Goal: Communication & Community: Connect with others

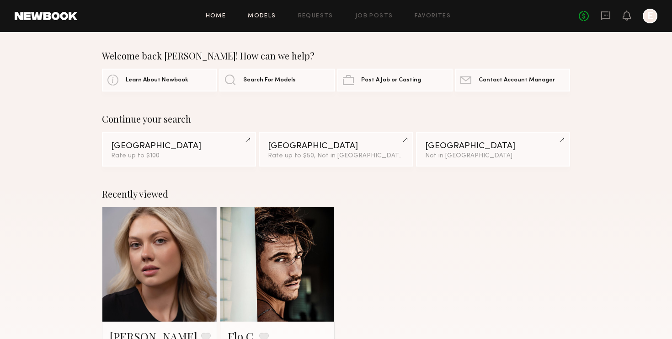
click at [273, 19] on link "Models" at bounding box center [262, 16] width 28 height 6
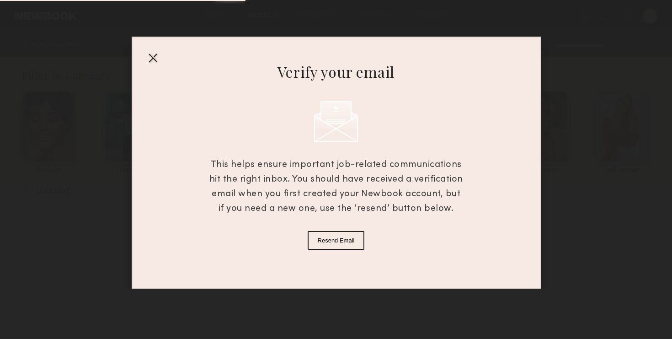
click at [154, 58] on div at bounding box center [152, 57] width 15 height 15
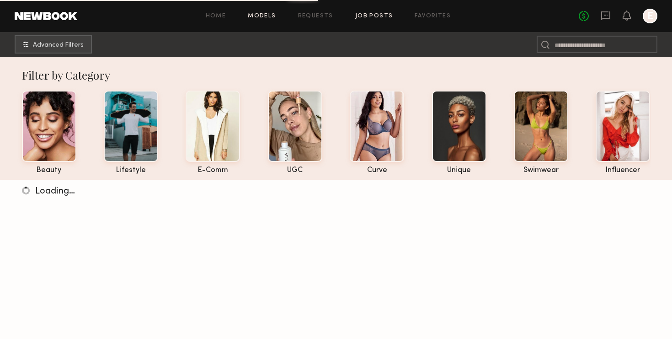
click at [382, 16] on link "Job Posts" at bounding box center [374, 16] width 38 height 6
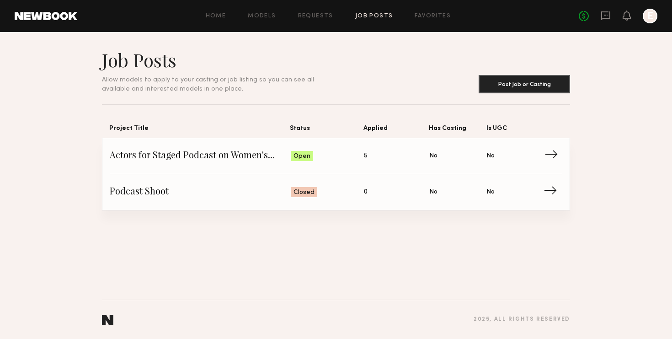
click at [244, 155] on span "Actors for Staged Podcast on Women's Hormonal Health" at bounding box center [200, 156] width 181 height 14
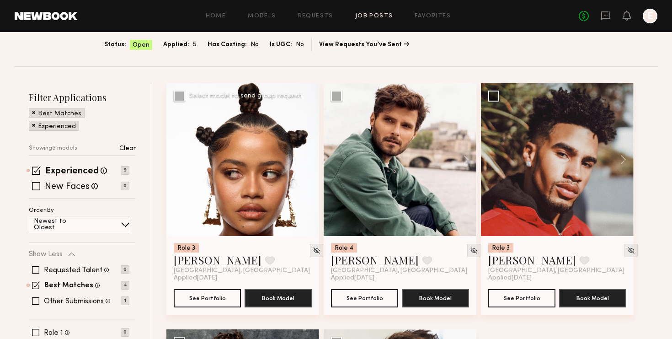
scroll to position [212, 0]
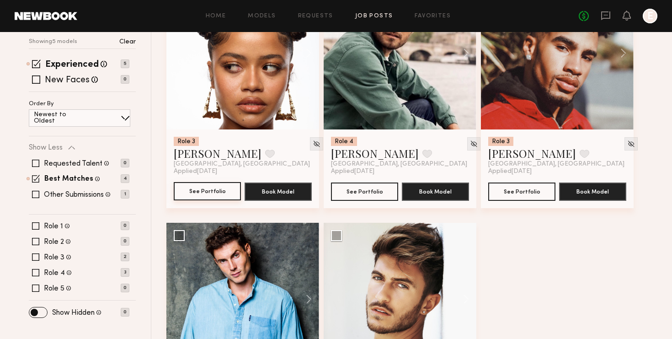
click at [212, 197] on button "See Portfolio" at bounding box center [207, 191] width 67 height 18
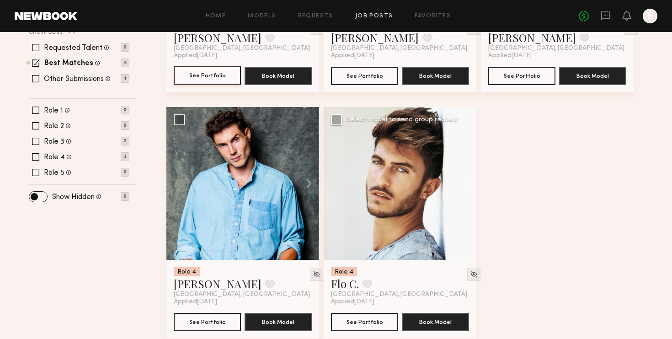
scroll to position [341, 0]
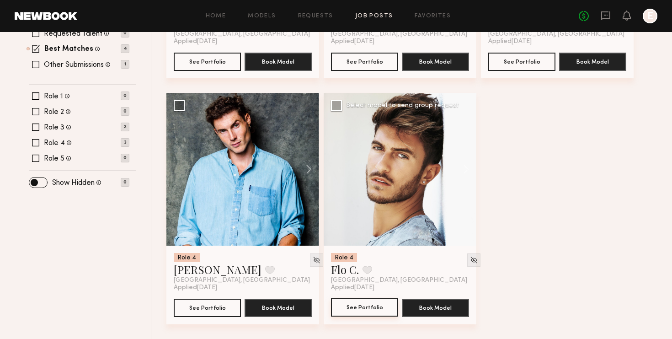
click at [383, 308] on button "See Portfolio" at bounding box center [364, 307] width 67 height 18
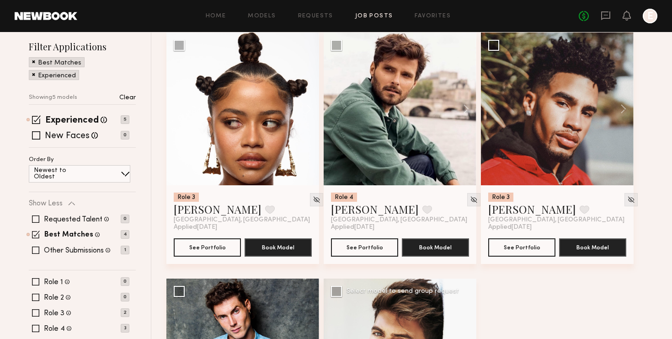
scroll to position [0, 0]
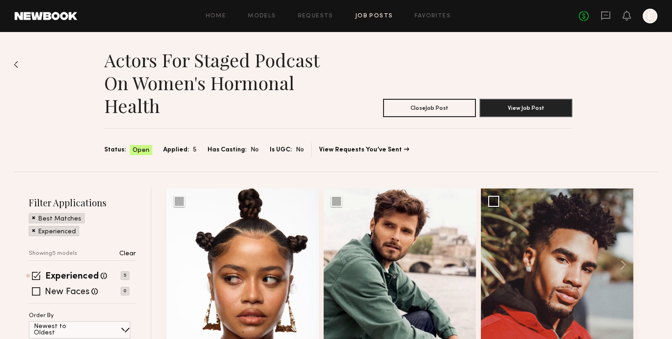
click at [374, 11] on div "Home Models Requests Job Posts Favorites Sign Out No fees up to $5,000 E" at bounding box center [367, 16] width 580 height 15
click at [376, 16] on link "Job Posts" at bounding box center [374, 16] width 38 height 6
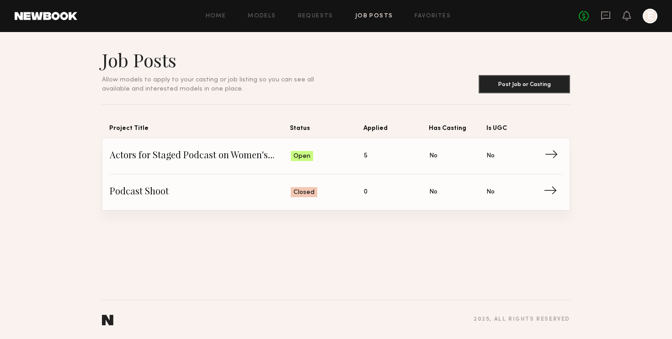
click at [235, 157] on span "Actors for Staged Podcast on Women's Hormonal Health" at bounding box center [200, 156] width 181 height 14
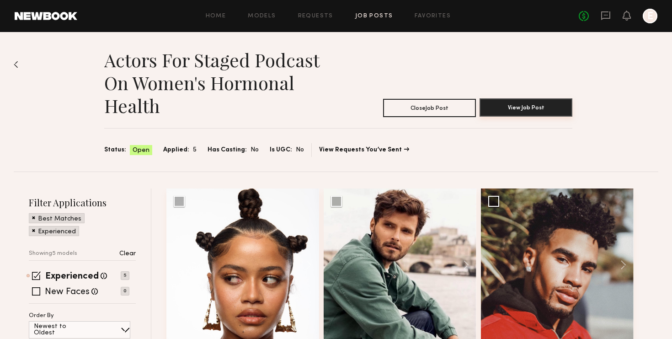
click at [497, 104] on button "View Job Post" at bounding box center [525, 107] width 93 height 18
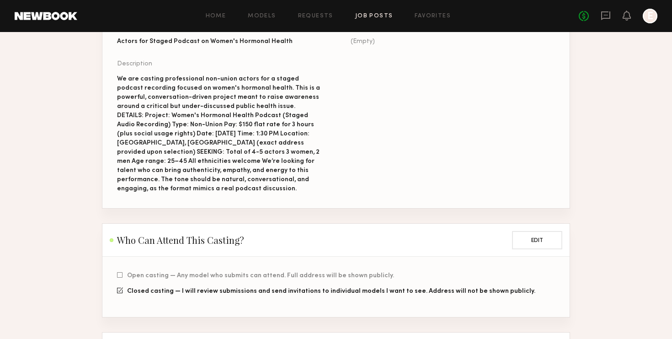
scroll to position [154, 0]
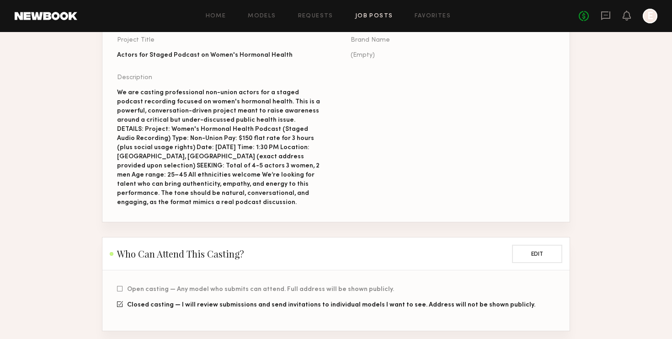
click at [135, 106] on div "We are casting professional non-union actors for a staged podcast recording foc…" at bounding box center [219, 147] width 204 height 119
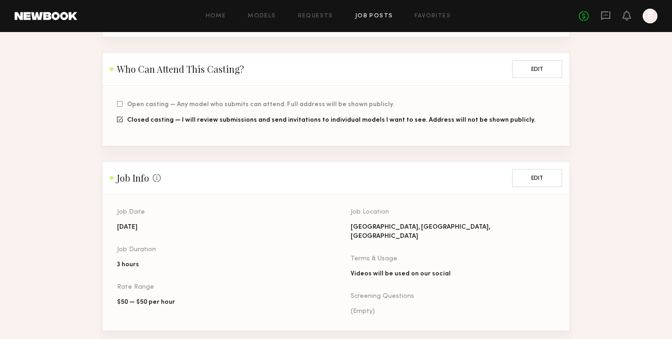
scroll to position [329, 0]
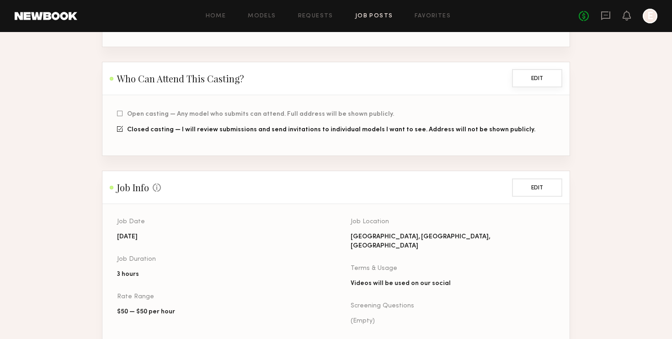
click at [523, 74] on button "Edit" at bounding box center [537, 78] width 50 height 18
click at [360, 127] on span "Closed casting — I will review submissions and send invitations to individual m…" at bounding box center [331, 129] width 408 height 5
click at [531, 72] on button "Save" at bounding box center [537, 78] width 50 height 18
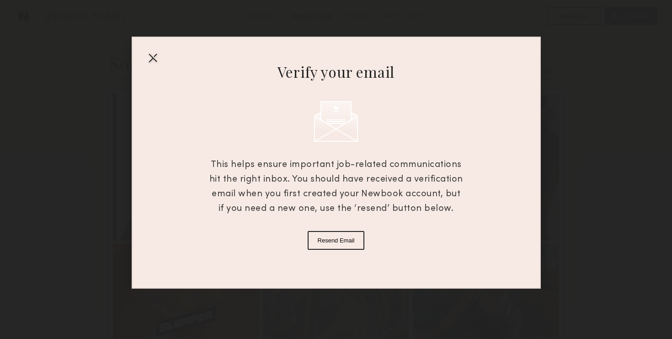
scroll to position [1092, 0]
click at [151, 56] on div at bounding box center [152, 57] width 15 height 15
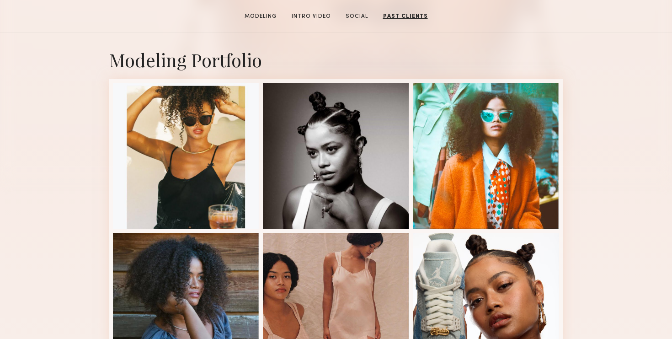
scroll to position [0, 0]
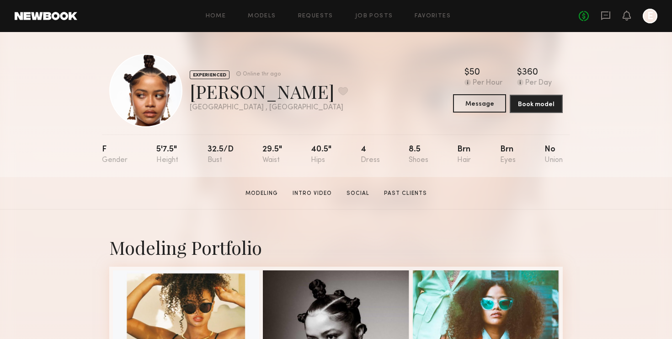
click at [469, 111] on button "Message" at bounding box center [479, 103] width 53 height 18
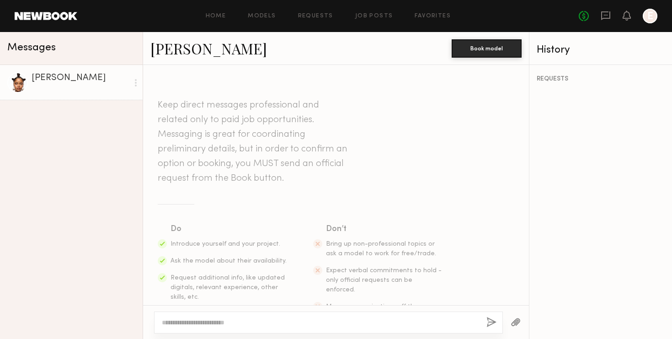
click at [298, 328] on div at bounding box center [328, 322] width 349 height 22
click at [277, 321] on textarea at bounding box center [320, 322] width 317 height 9
type textarea "**********"
click at [489, 323] on button "button" at bounding box center [491, 322] width 10 height 11
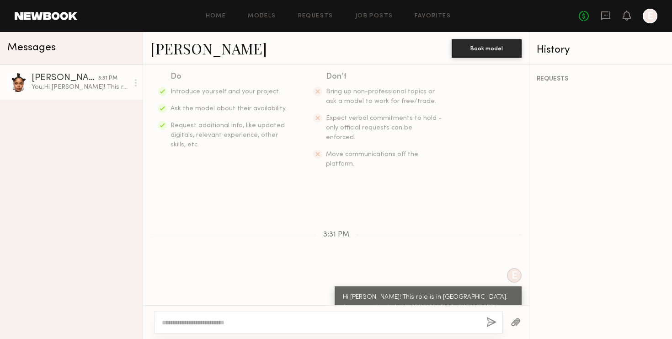
click at [256, 23] on div "Home Models Requests Job Posts Favorites Sign Out No fees up to $5,000 E" at bounding box center [367, 16] width 580 height 15
click at [267, 17] on link "Models" at bounding box center [262, 16] width 28 height 6
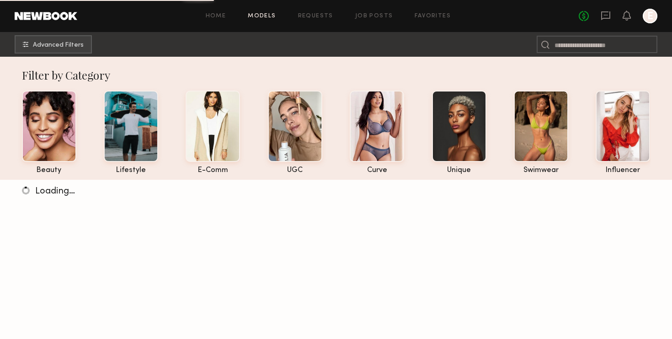
click at [371, 21] on div "Home Models Requests Job Posts Favorites Sign Out No fees up to $5,000 E" at bounding box center [367, 16] width 580 height 15
click at [376, 14] on link "Job Posts" at bounding box center [374, 16] width 38 height 6
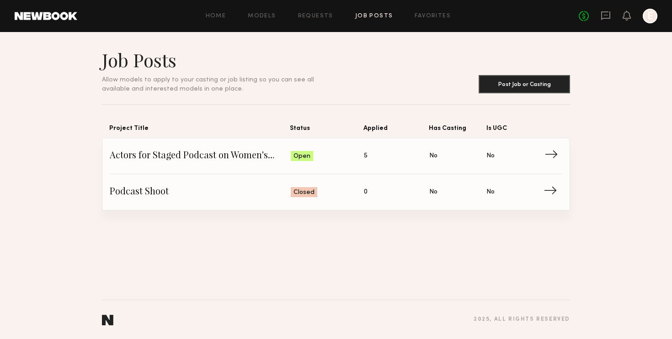
click at [254, 150] on span "Actors for Staged Podcast on Women's Hormonal Health" at bounding box center [200, 156] width 181 height 14
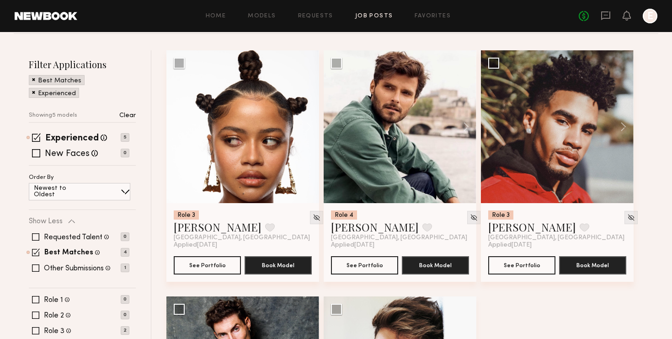
scroll to position [139, 0]
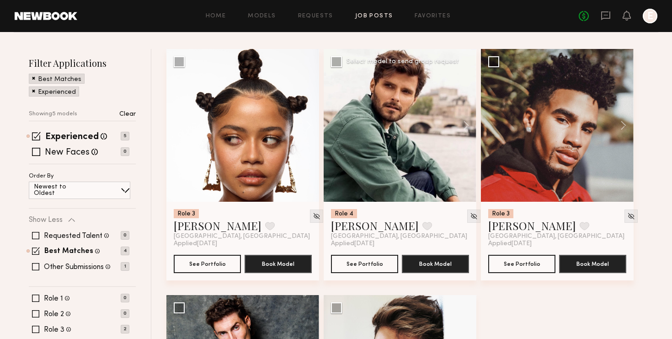
click at [418, 144] on div at bounding box center [399, 125] width 153 height 153
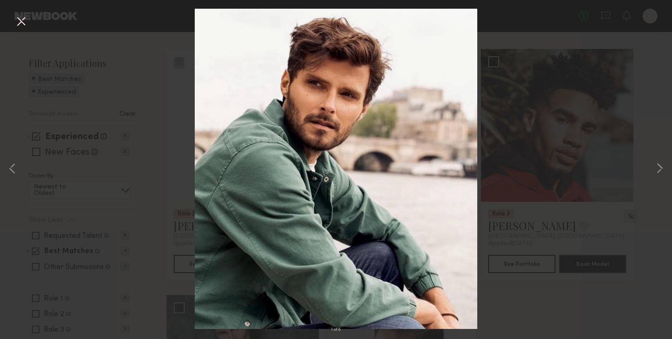
click at [602, 144] on div "1 of 8" at bounding box center [336, 169] width 672 height 339
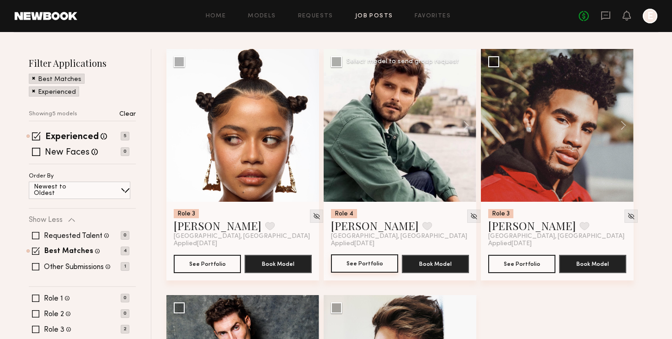
click at [371, 264] on button "See Portfolio" at bounding box center [364, 263] width 67 height 18
click at [573, 134] on div at bounding box center [557, 125] width 153 height 153
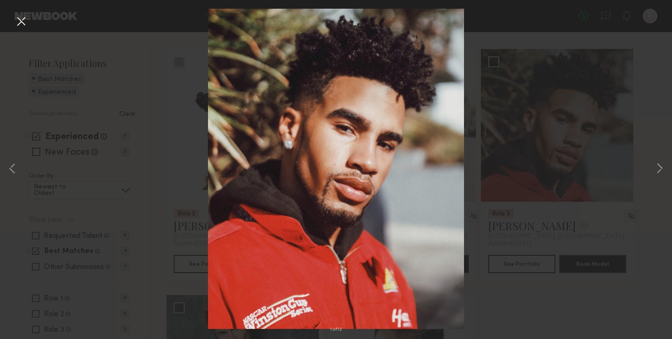
click at [561, 217] on div "1 of 13" at bounding box center [336, 169] width 672 height 339
click at [609, 271] on div "1 of 13" at bounding box center [336, 169] width 672 height 339
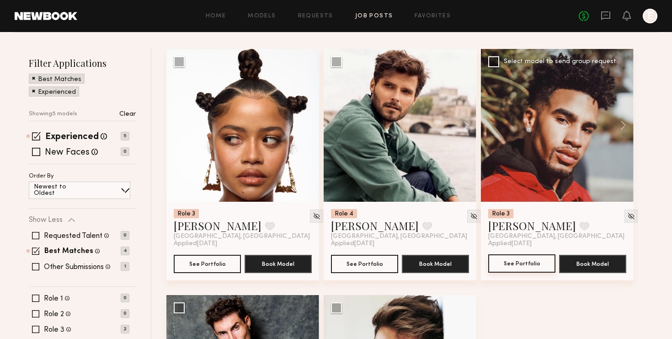
click at [529, 268] on button "See Portfolio" at bounding box center [521, 263] width 67 height 18
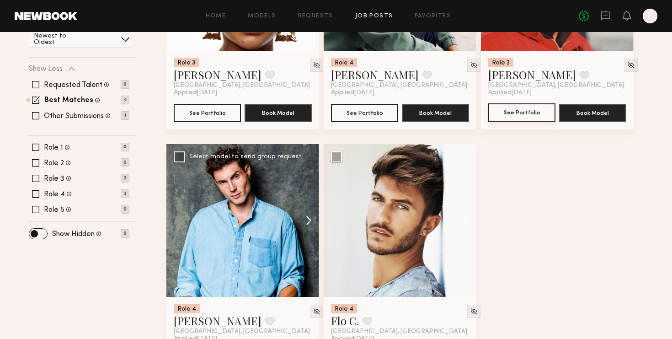
scroll to position [320, 0]
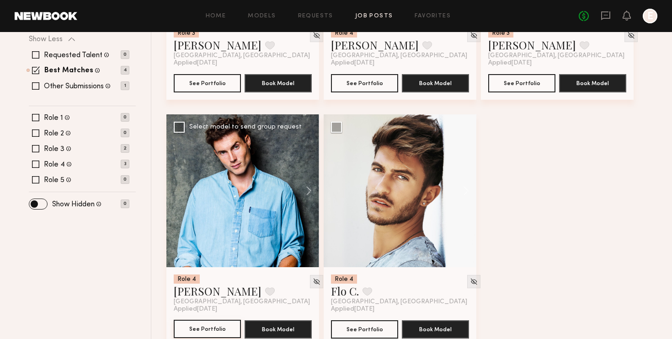
click at [211, 329] on button "See Portfolio" at bounding box center [207, 328] width 67 height 18
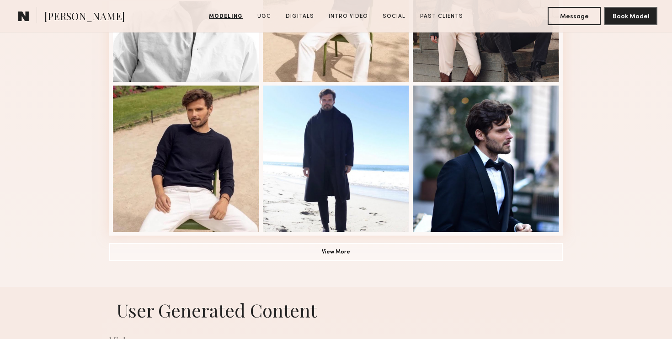
scroll to position [789, 0]
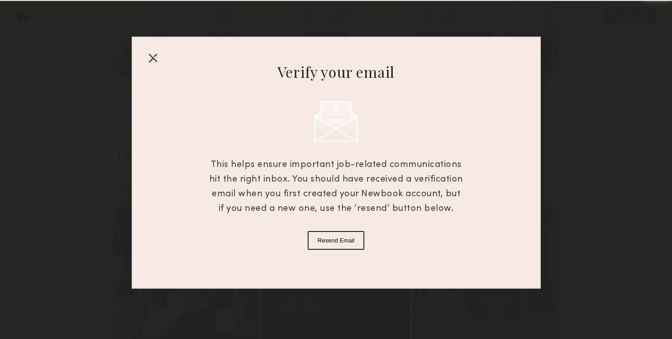
click at [583, 21] on div "Verify your email This helps ensure important job-related communications hit th…" at bounding box center [336, 144] width 672 height 288
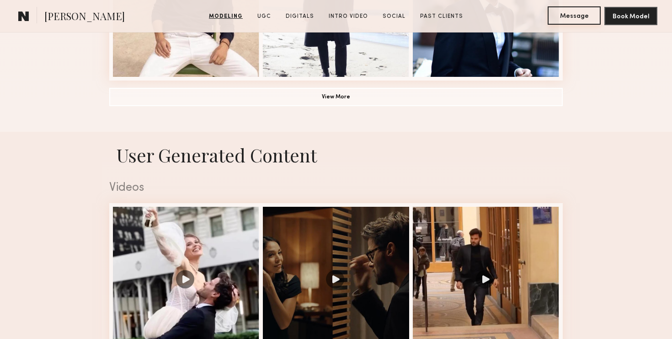
click at [581, 16] on button "Message" at bounding box center [573, 15] width 53 height 18
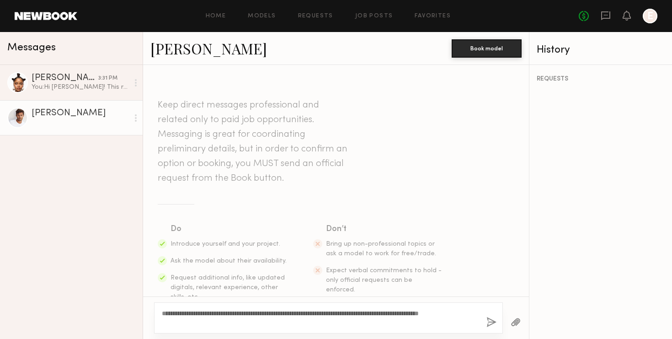
type textarea "**********"
click at [492, 323] on button "button" at bounding box center [491, 322] width 10 height 11
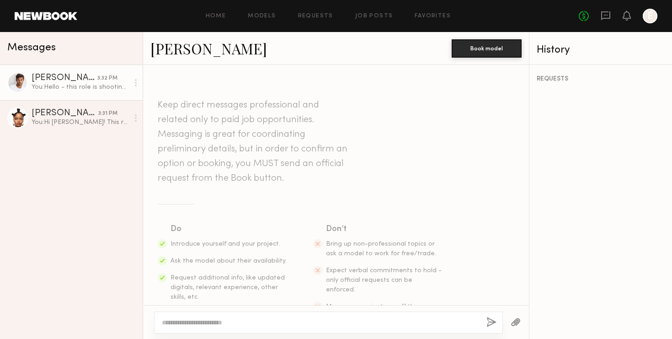
scroll to position [152, 0]
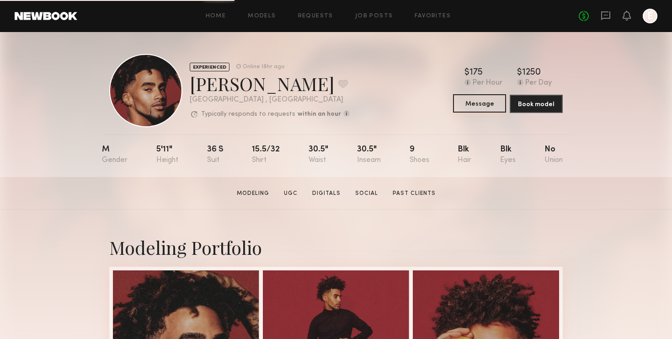
click at [487, 103] on button "Message" at bounding box center [479, 103] width 53 height 18
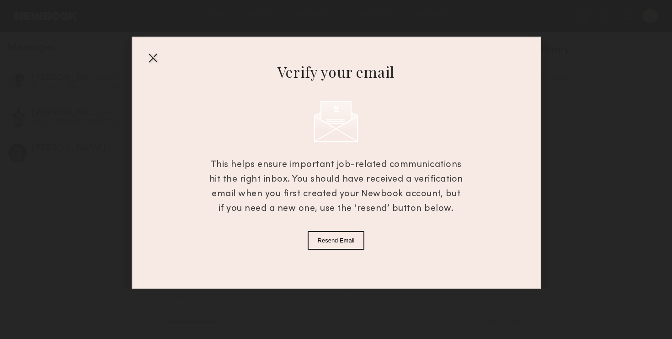
click at [154, 58] on div at bounding box center [152, 57] width 15 height 15
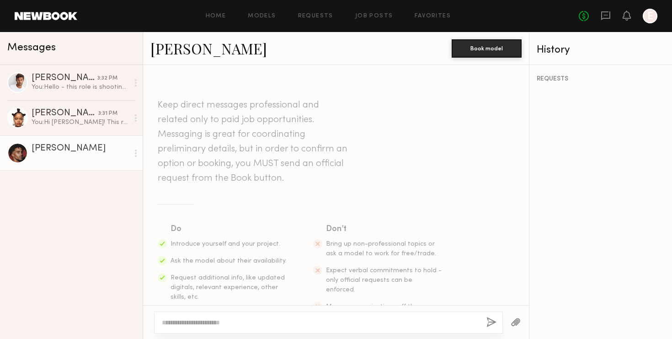
click at [311, 313] on div at bounding box center [328, 322] width 349 height 22
click at [303, 332] on div at bounding box center [328, 322] width 349 height 22
click at [295, 323] on textarea at bounding box center [320, 322] width 317 height 9
paste textarea "**********"
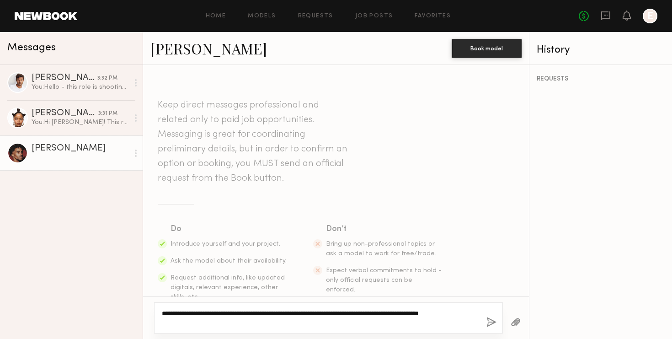
type textarea "**********"
click at [489, 324] on button "button" at bounding box center [491, 322] width 10 height 11
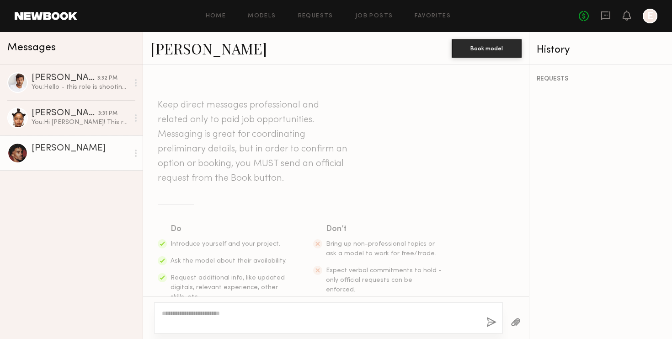
scroll to position [152, 0]
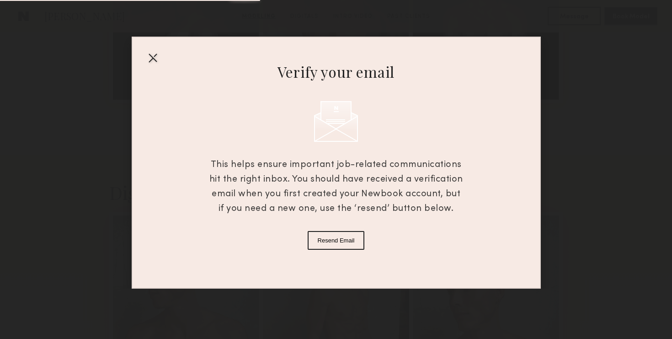
scroll to position [869, 0]
click at [155, 59] on div at bounding box center [152, 57] width 15 height 15
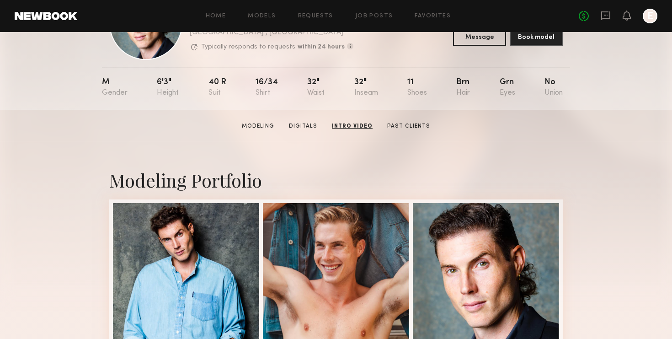
scroll to position [0, 0]
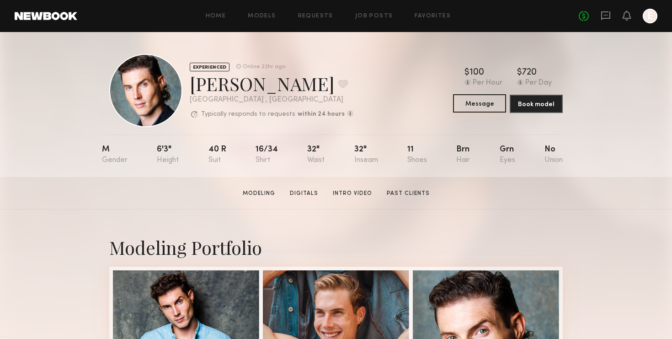
click at [486, 108] on button "Message" at bounding box center [479, 103] width 53 height 18
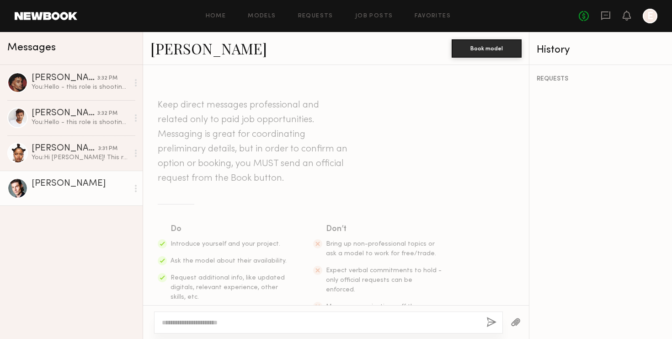
click at [254, 320] on textarea at bounding box center [320, 322] width 317 height 9
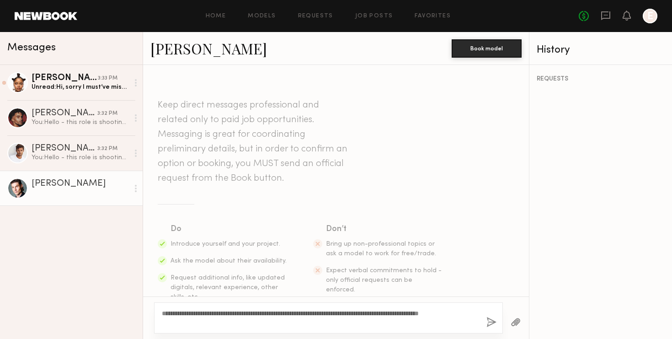
type textarea "**********"
click at [490, 322] on button "button" at bounding box center [491, 322] width 10 height 11
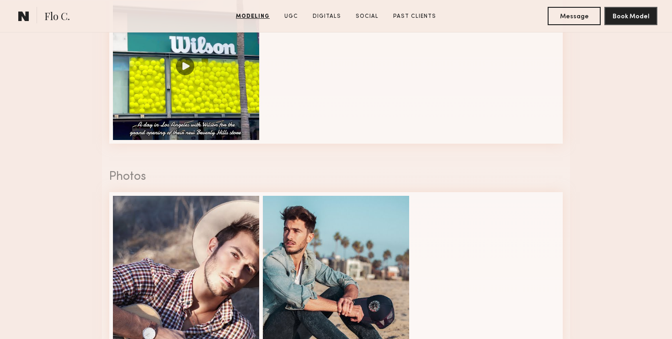
scroll to position [1109, 0]
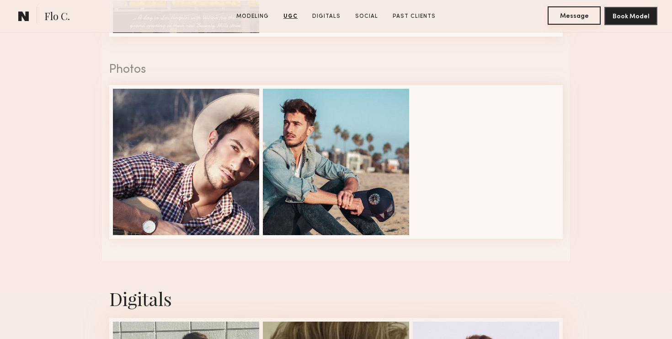
click at [576, 18] on button "Message" at bounding box center [573, 15] width 53 height 18
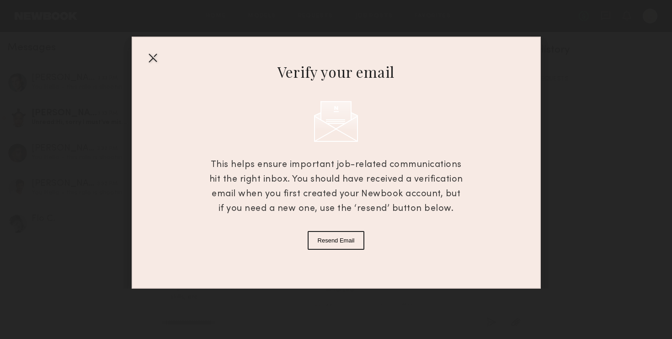
click at [153, 59] on div at bounding box center [152, 57] width 15 height 15
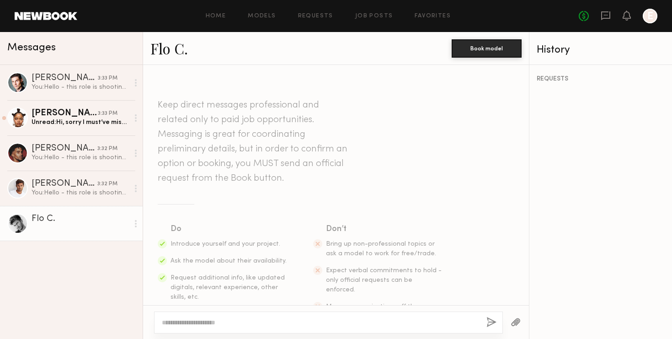
click at [313, 320] on textarea at bounding box center [320, 322] width 317 height 9
paste textarea "**********"
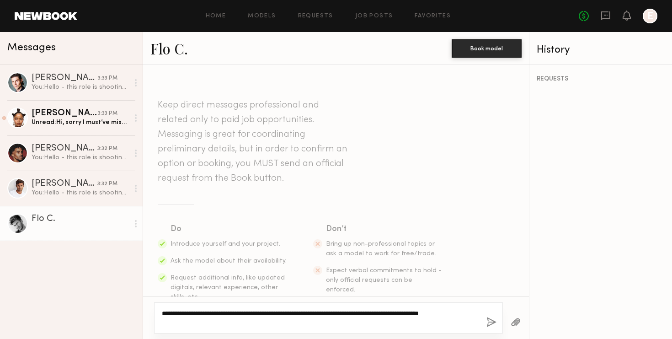
type textarea "**********"
click at [489, 324] on button "button" at bounding box center [491, 322] width 10 height 11
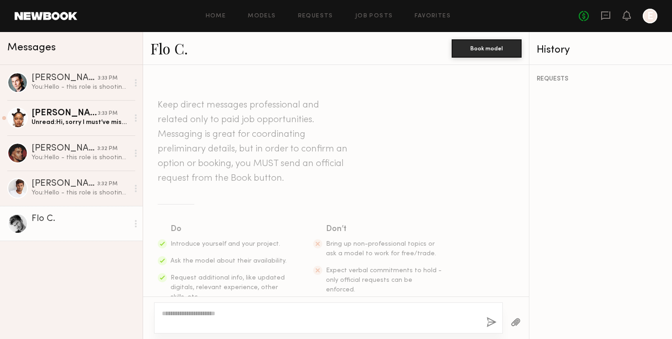
scroll to position [152, 0]
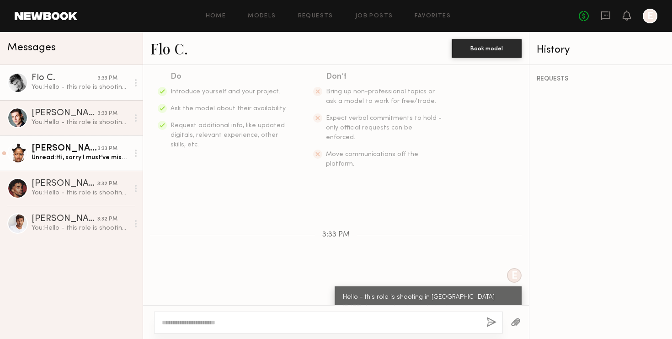
click at [79, 159] on div "Unread: Hi, sorry I must’ve missed that. I wont be in [GEOGRAPHIC_DATA], best o…" at bounding box center [80, 157] width 97 height 9
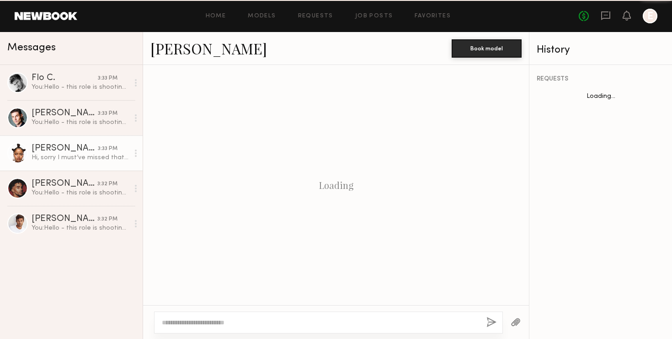
scroll to position [188, 0]
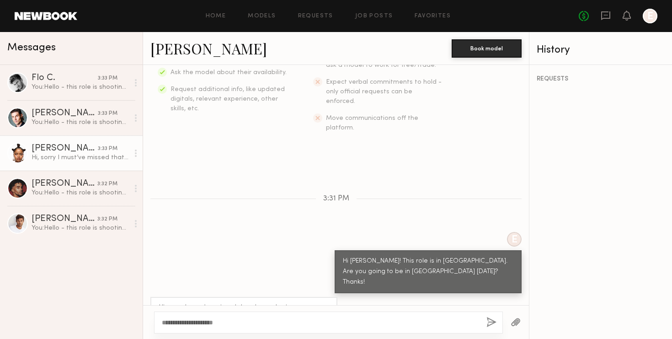
type textarea "**********"
click at [489, 322] on button "button" at bounding box center [491, 322] width 10 height 11
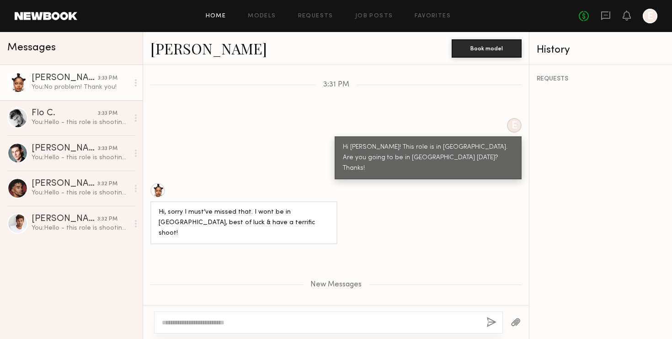
click at [212, 14] on link "Home" at bounding box center [216, 16] width 21 height 6
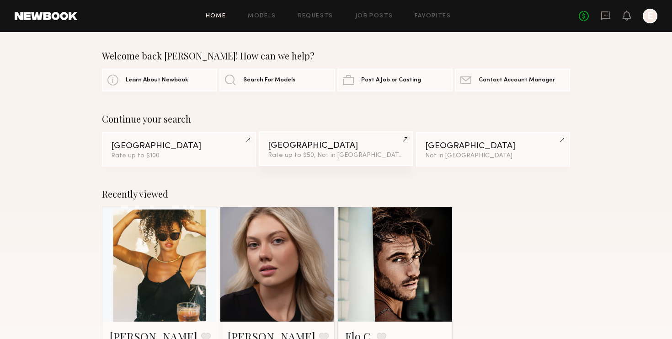
click at [293, 137] on link "Chicago Rate up to $50, Not in Union" at bounding box center [336, 148] width 154 height 35
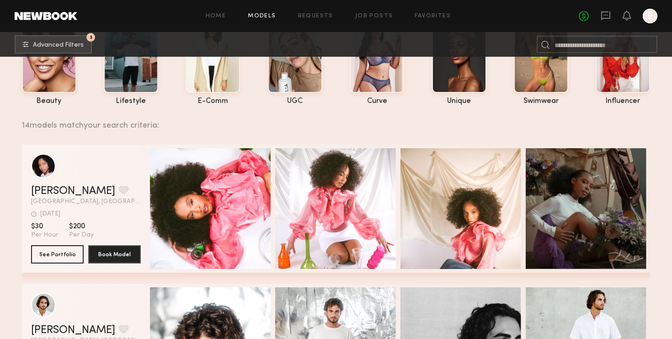
scroll to position [104, 0]
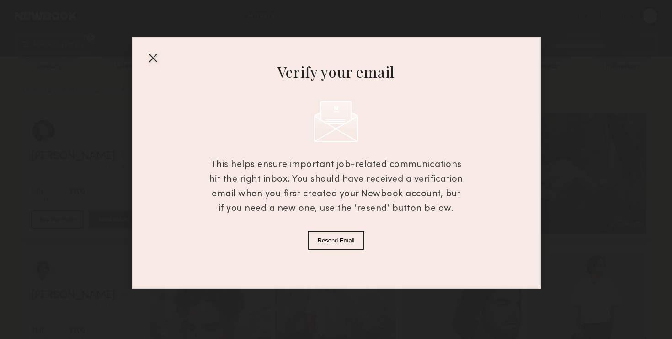
click at [151, 57] on div at bounding box center [152, 57] width 15 height 15
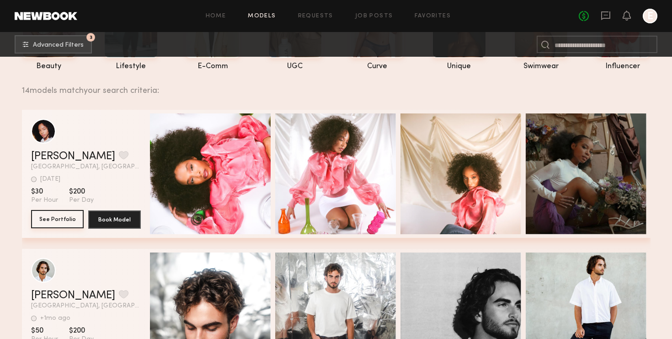
click at [58, 220] on button "See Portfolio" at bounding box center [57, 219] width 53 height 18
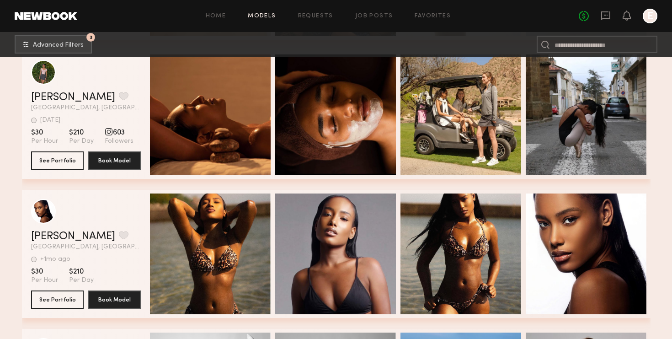
scroll to position [549, 0]
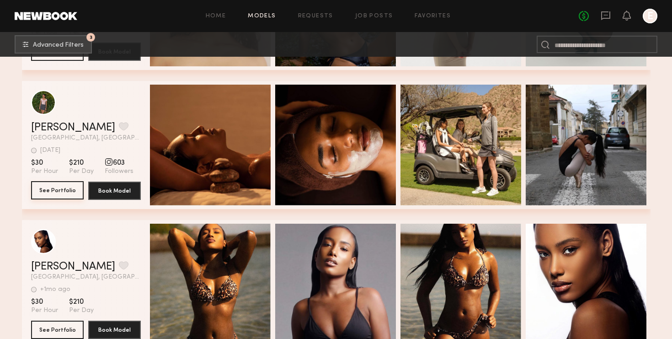
click at [61, 195] on button "See Portfolio" at bounding box center [57, 190] width 53 height 18
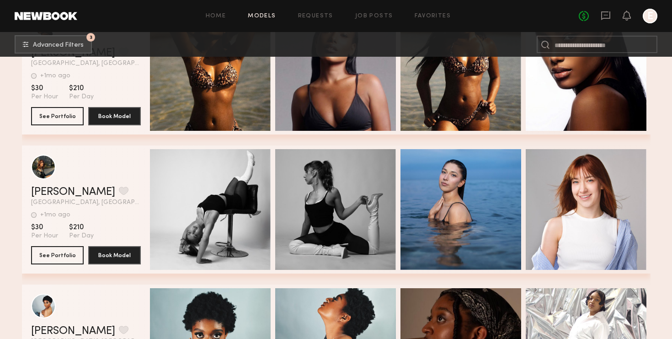
scroll to position [764, 0]
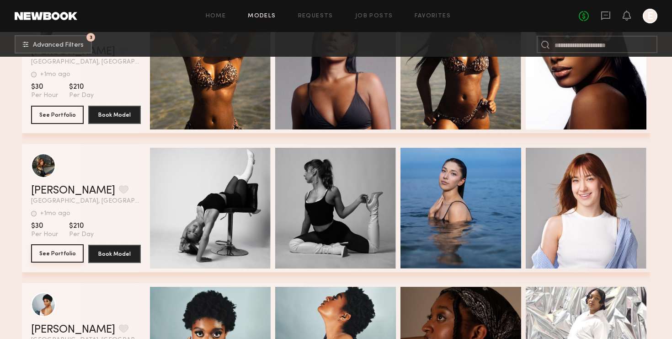
click at [74, 257] on button "See Portfolio" at bounding box center [57, 253] width 53 height 18
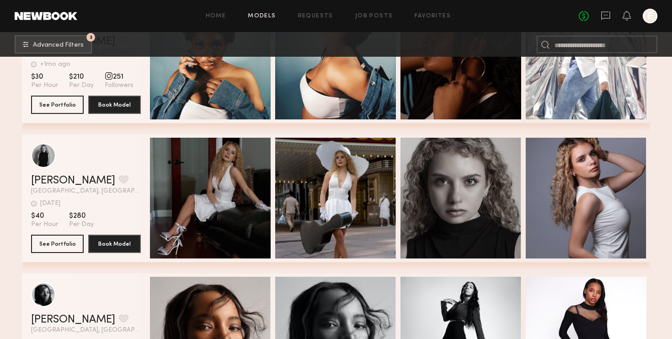
scroll to position [1068, 0]
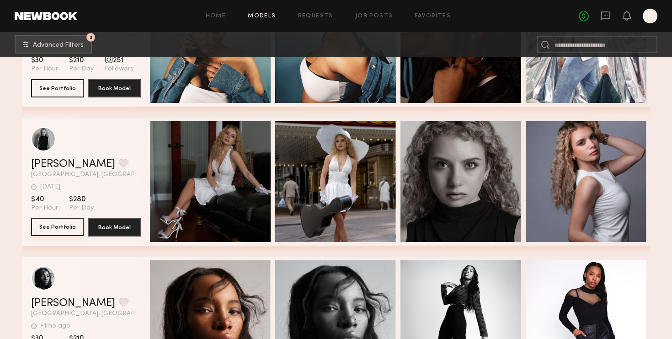
click at [61, 229] on button "See Portfolio" at bounding box center [57, 226] width 53 height 18
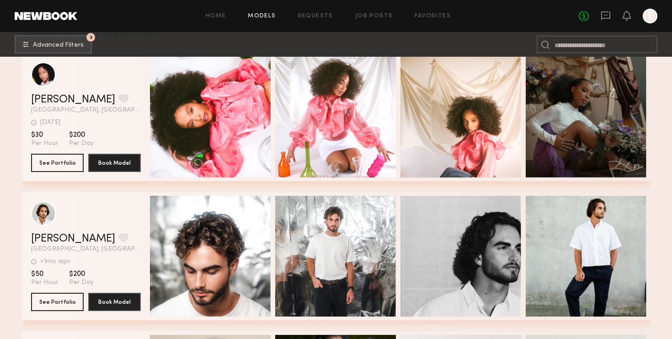
scroll to position [0, 0]
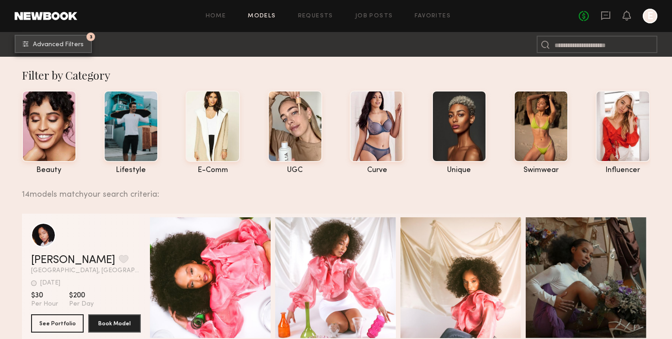
click at [74, 48] on button "3 Advanced Filters" at bounding box center [53, 44] width 77 height 18
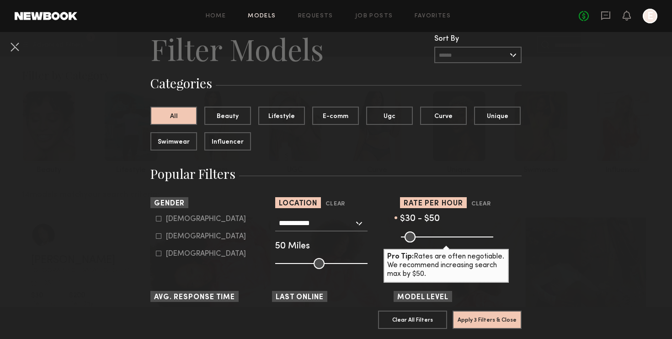
scroll to position [41, 0]
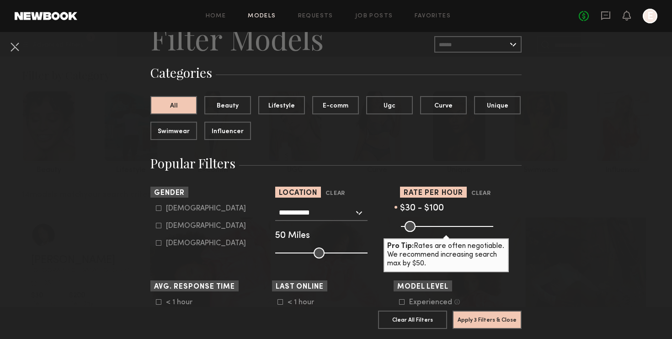
drag, startPoint x: 410, startPoint y: 225, endPoint x: 419, endPoint y: 225, distance: 8.7
type input "***"
click at [419, 225] on input "range" at bounding box center [447, 226] width 92 height 11
click at [492, 318] on button "Apply 3 Filters & Close" at bounding box center [486, 319] width 69 height 18
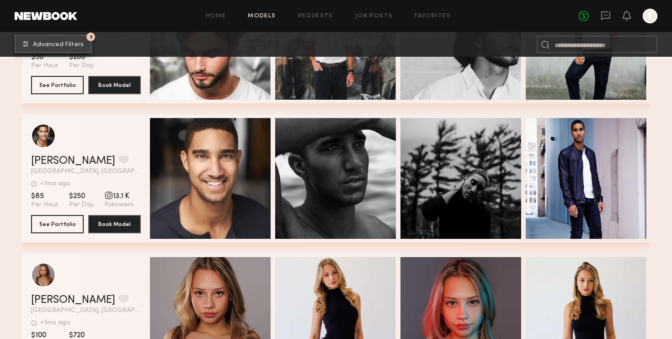
scroll to position [948, 0]
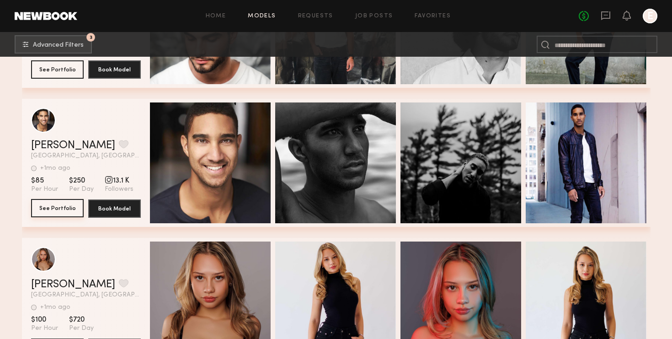
click at [79, 211] on button "See Portfolio" at bounding box center [57, 208] width 53 height 18
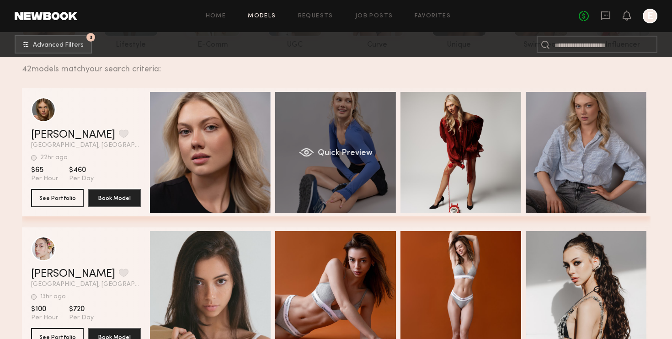
scroll to position [0, 0]
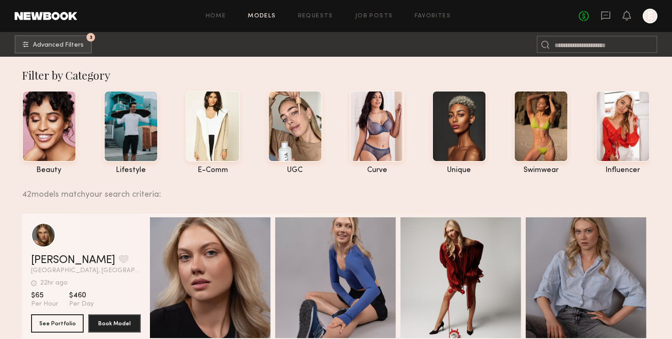
click at [273, 15] on link "Models" at bounding box center [262, 16] width 28 height 6
click at [72, 42] on span "Advanced Filters" at bounding box center [58, 45] width 51 height 6
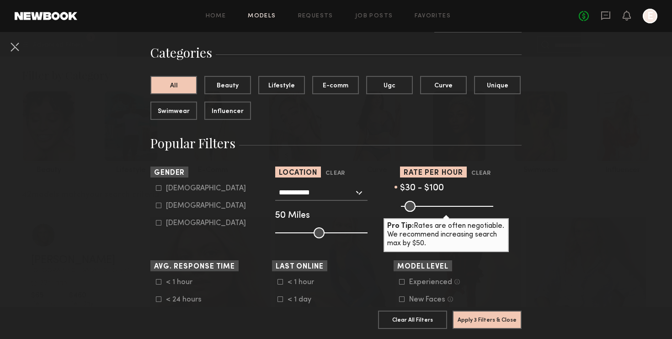
scroll to position [63, 0]
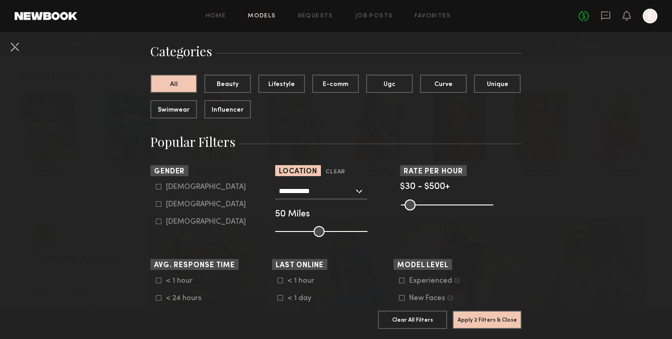
drag, startPoint x: 424, startPoint y: 205, endPoint x: 535, endPoint y: 212, distance: 111.2
type input "***"
click at [493, 210] on input "range" at bounding box center [447, 204] width 92 height 11
click at [162, 185] on label "Male" at bounding box center [201, 186] width 90 height 5
type input "*"
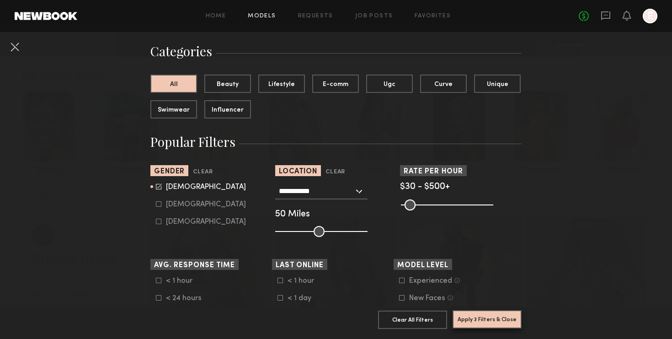
click at [469, 315] on button "Apply 3 Filters & Close" at bounding box center [486, 319] width 69 height 18
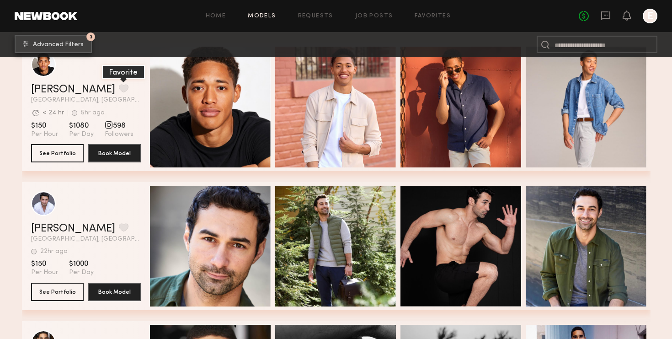
scroll to position [219, 0]
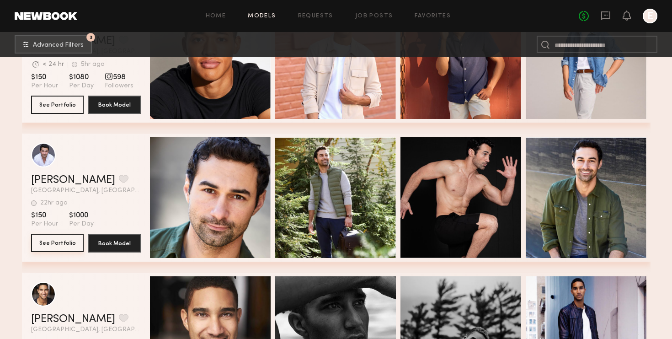
click at [64, 246] on button "See Portfolio" at bounding box center [57, 242] width 53 height 18
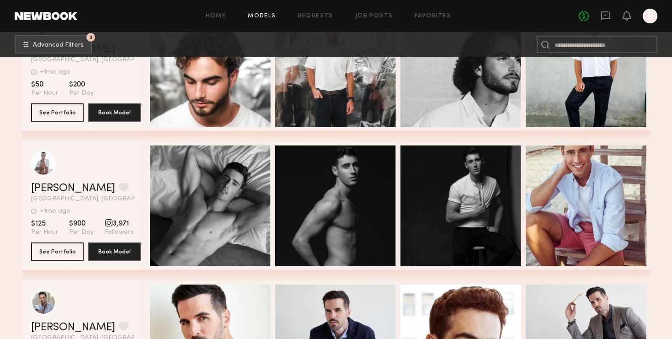
scroll to position [777, 0]
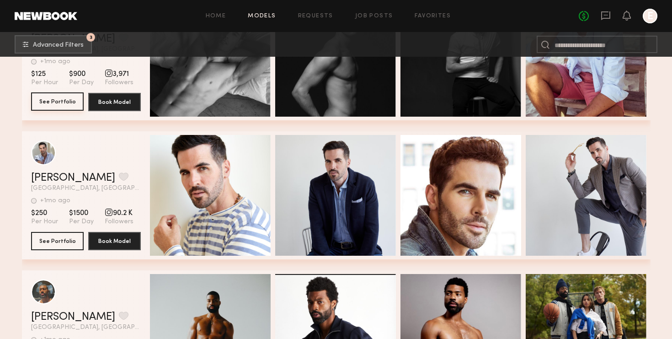
click at [78, 106] on button "See Portfolio" at bounding box center [57, 101] width 53 height 18
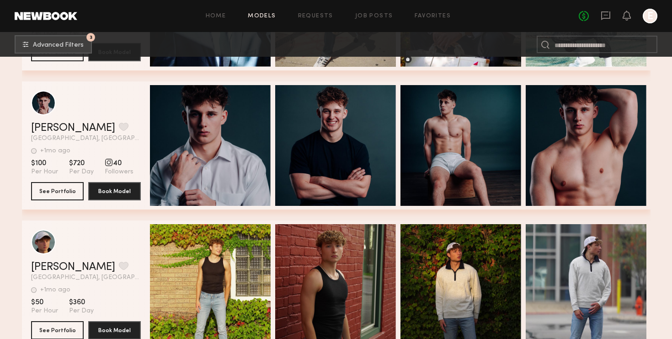
scroll to position [1564, 0]
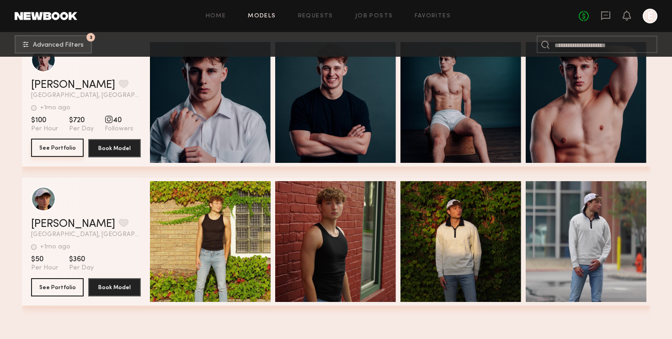
click at [75, 154] on button "See Portfolio" at bounding box center [57, 147] width 53 height 18
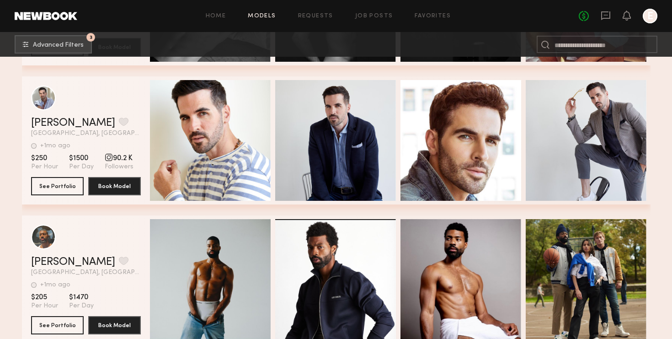
scroll to position [845, 0]
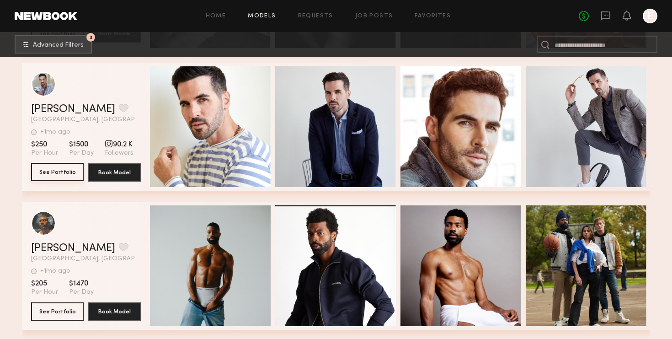
click at [71, 171] on button "See Portfolio" at bounding box center [57, 172] width 53 height 18
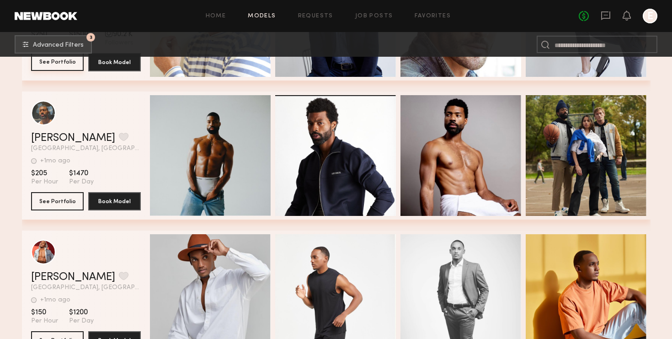
scroll to position [967, 0]
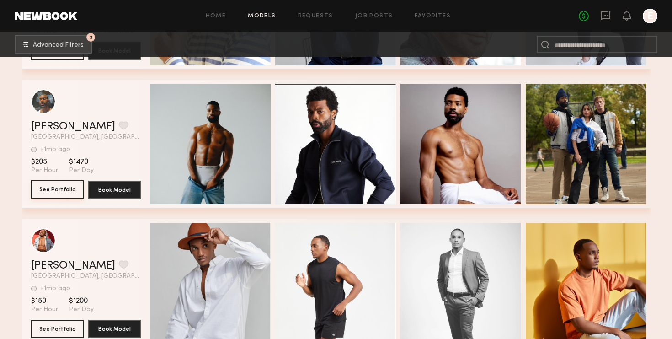
click at [59, 189] on button "See Portfolio" at bounding box center [57, 189] width 53 height 18
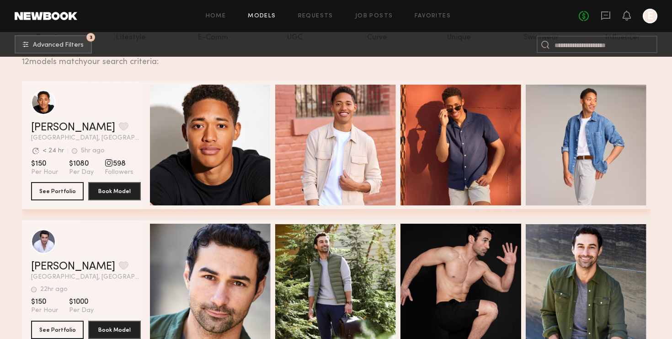
scroll to position [0, 0]
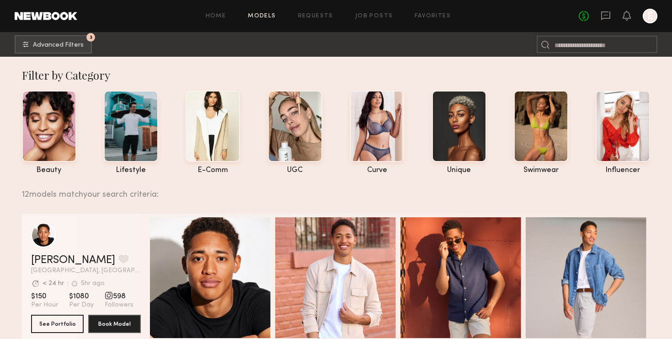
click at [261, 21] on div "Home Models Requests Job Posts Favorites Sign Out No fees up to $5,000 E" at bounding box center [367, 16] width 580 height 15
click at [39, 16] on link at bounding box center [46, 16] width 63 height 8
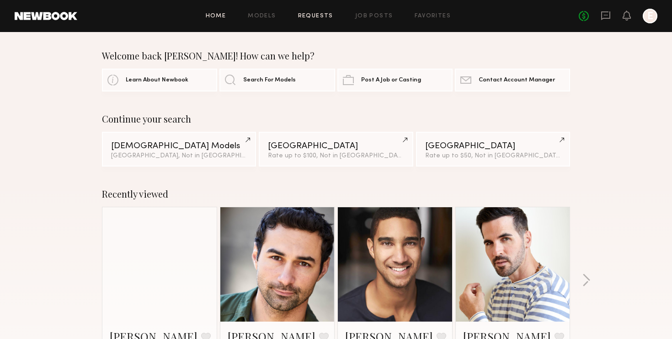
click at [327, 19] on link "Requests" at bounding box center [315, 16] width 35 height 6
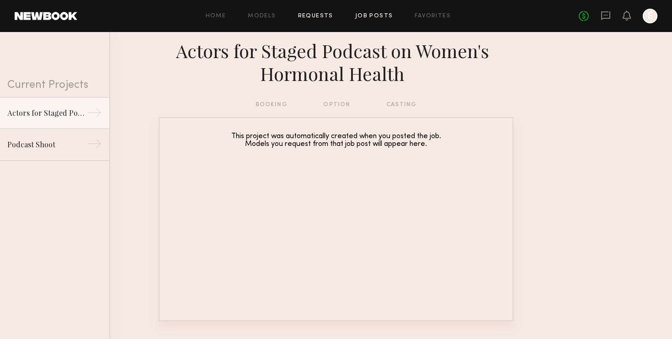
click at [366, 16] on link "Job Posts" at bounding box center [374, 16] width 38 height 6
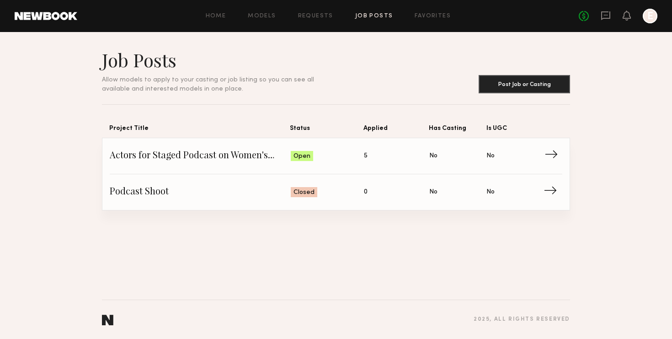
click at [540, 157] on span "Is UGC: No" at bounding box center [514, 156] width 57 height 14
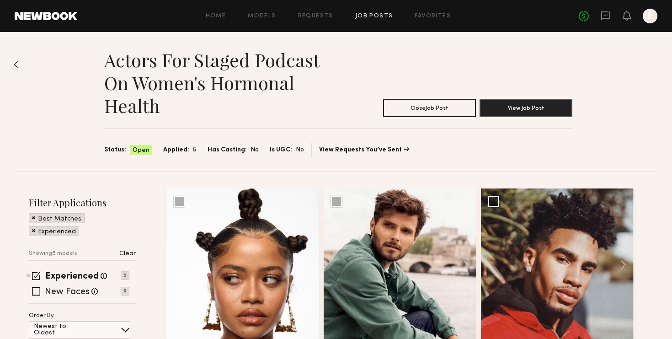
click at [373, 12] on div "Home Models Requests Job Posts Favorites Sign Out No fees up to $5,000 E" at bounding box center [367, 16] width 580 height 15
click at [374, 16] on link "Job Posts" at bounding box center [374, 16] width 38 height 6
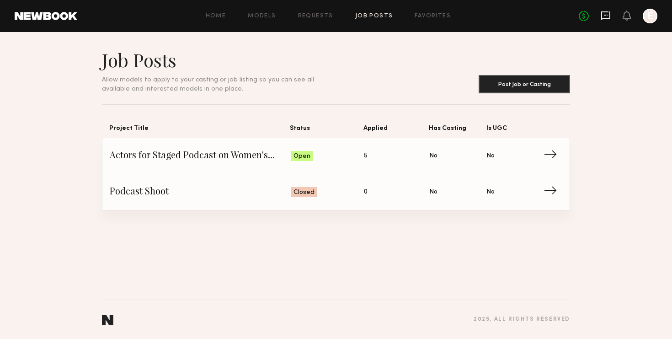
click at [609, 15] on icon at bounding box center [605, 16] width 10 height 10
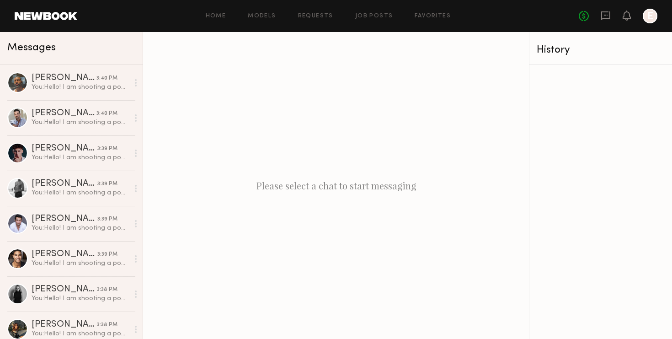
click at [646, 17] on div at bounding box center [649, 16] width 15 height 15
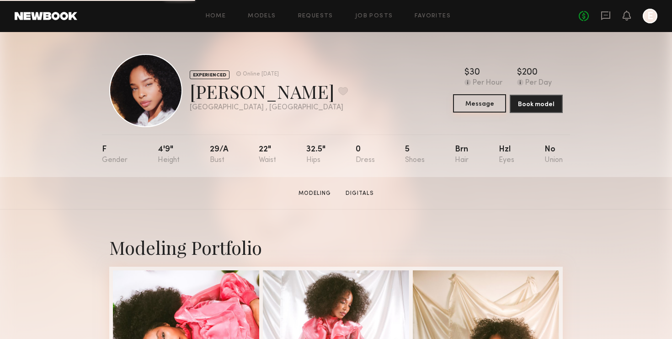
click at [498, 109] on button "Message" at bounding box center [479, 103] width 53 height 18
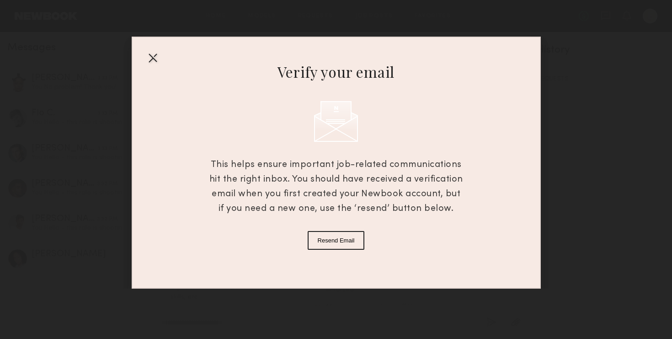
click at [158, 51] on div at bounding box center [152, 57] width 15 height 15
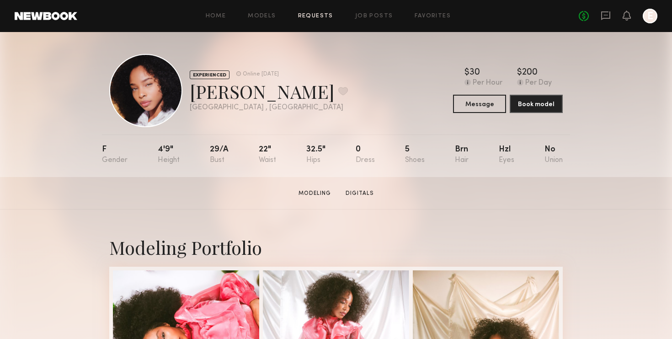
click at [317, 16] on link "Requests" at bounding box center [315, 16] width 35 height 6
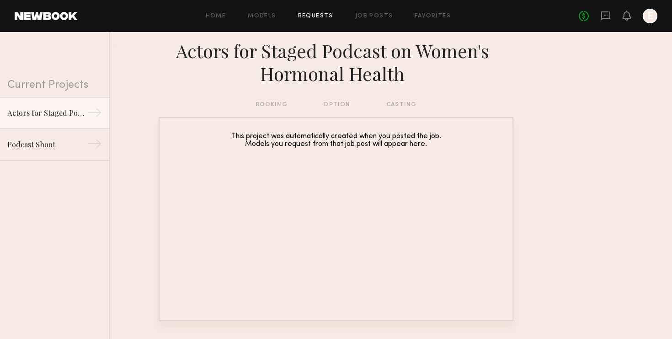
click at [374, 13] on div "Home Models Requests Job Posts Favorites Sign Out No fees up to $5,000 E" at bounding box center [367, 16] width 580 height 15
click at [271, 18] on link "Models" at bounding box center [262, 16] width 28 height 6
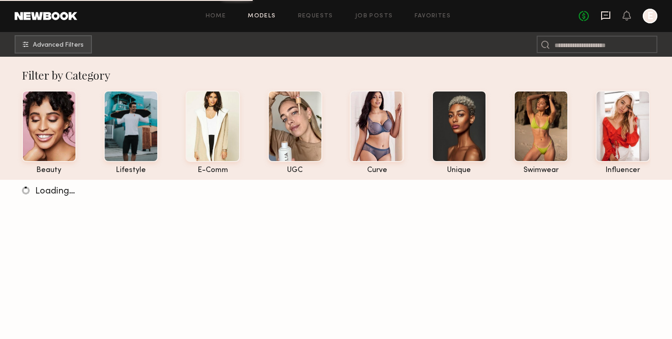
click at [603, 17] on icon at bounding box center [605, 16] width 10 height 10
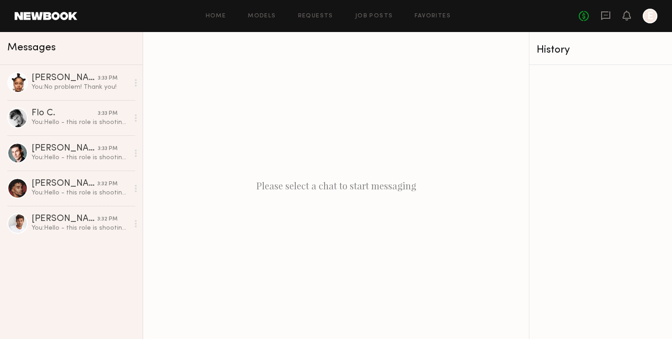
click at [622, 21] on div "No fees up to $5,000 E" at bounding box center [617, 16] width 79 height 15
click at [219, 14] on link "Home" at bounding box center [216, 16] width 21 height 6
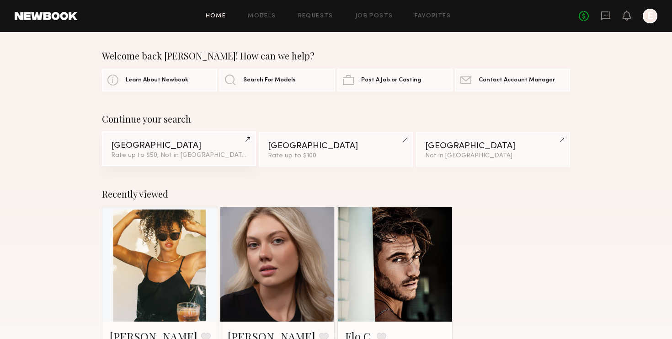
click at [175, 144] on div "Chicago" at bounding box center [179, 145] width 136 height 9
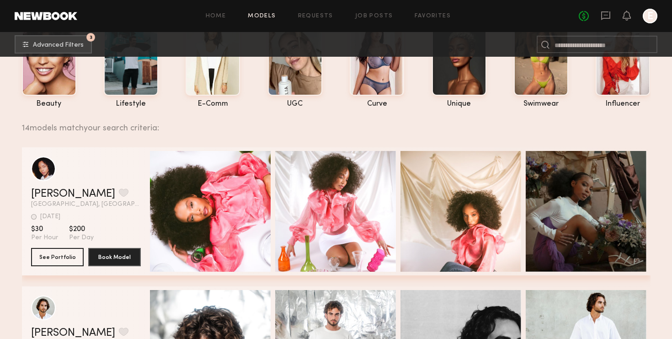
scroll to position [79, 0]
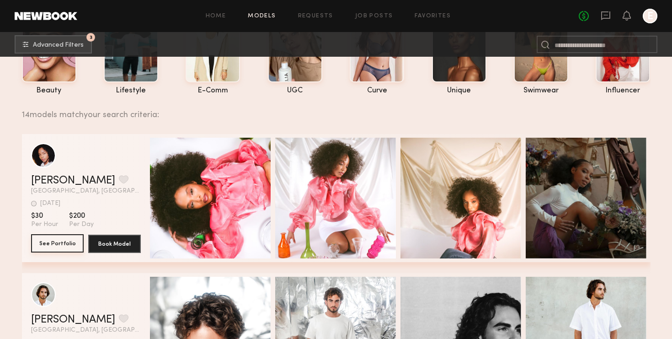
click at [62, 242] on button "See Portfolio" at bounding box center [57, 243] width 53 height 18
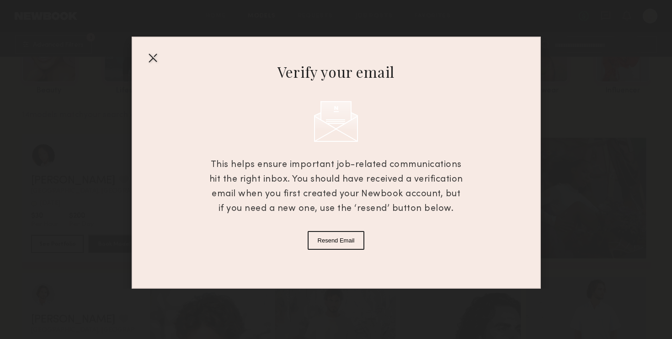
click at [153, 58] on div at bounding box center [152, 57] width 15 height 15
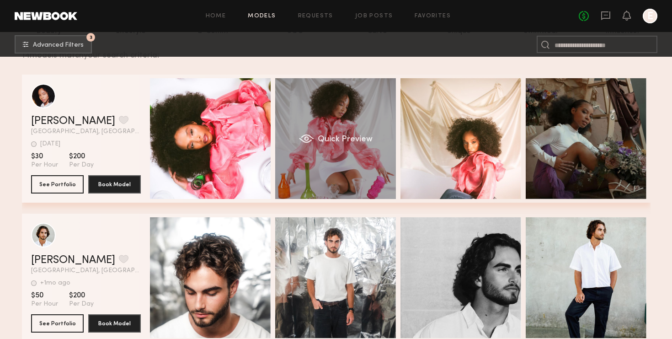
scroll to position [244, 0]
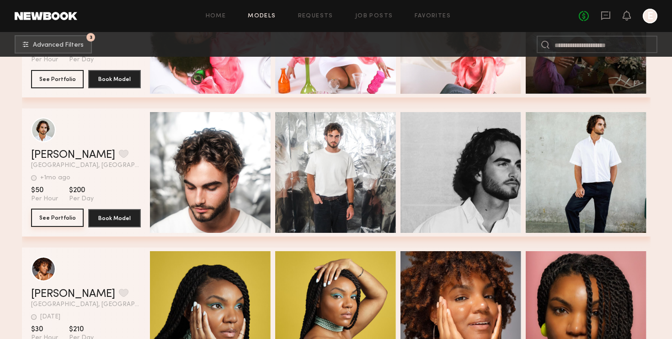
click at [68, 215] on button "See Portfolio" at bounding box center [57, 217] width 53 height 18
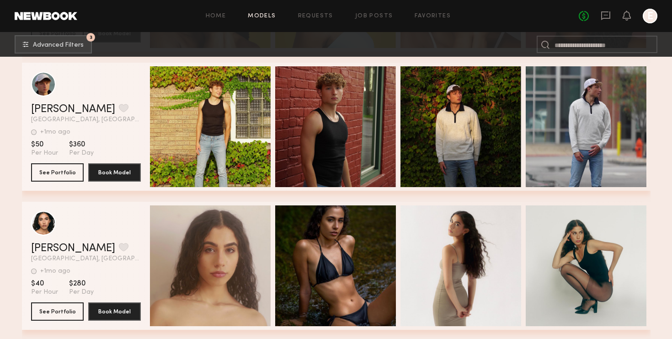
scroll to position [571, 0]
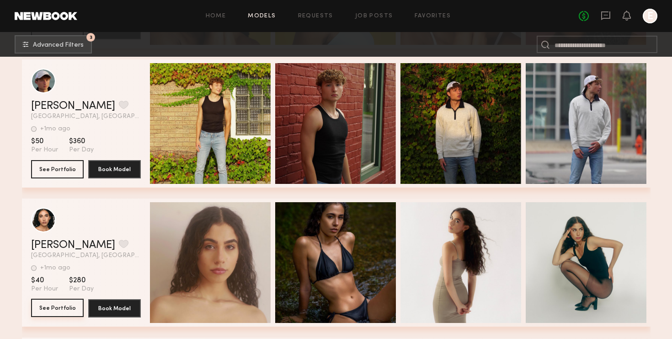
click at [67, 306] on button "See Portfolio" at bounding box center [57, 307] width 53 height 18
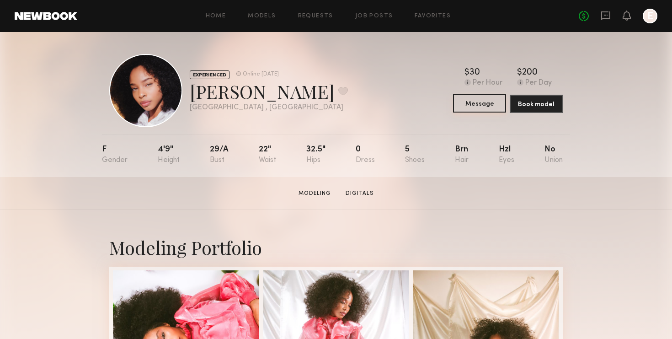
click at [494, 103] on div at bounding box center [336, 169] width 672 height 339
click at [494, 103] on button "Message" at bounding box center [479, 103] width 53 height 18
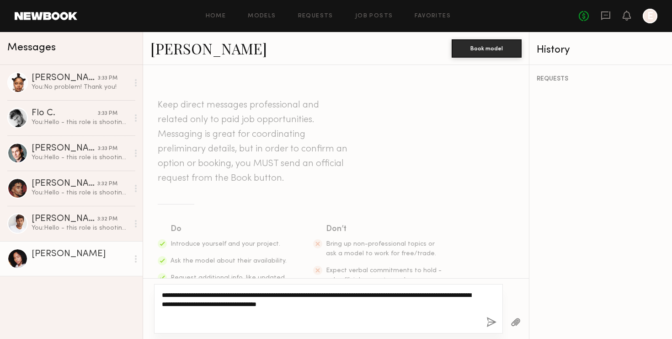
paste textarea "**********"
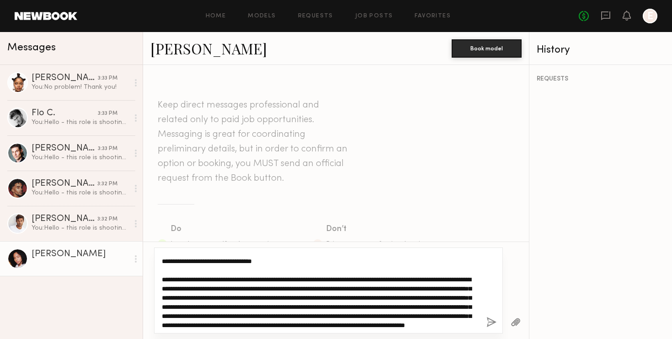
scroll to position [8, 0]
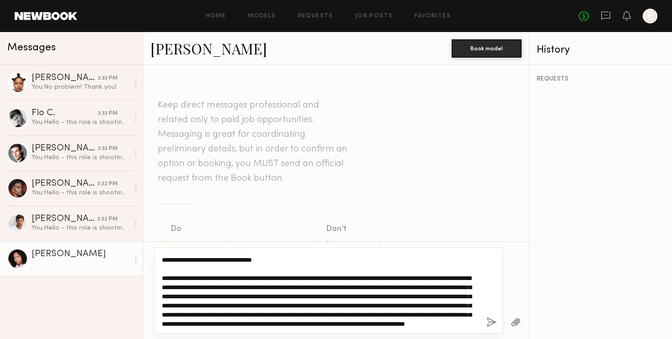
click at [249, 294] on textarea "**********" at bounding box center [320, 290] width 317 height 73
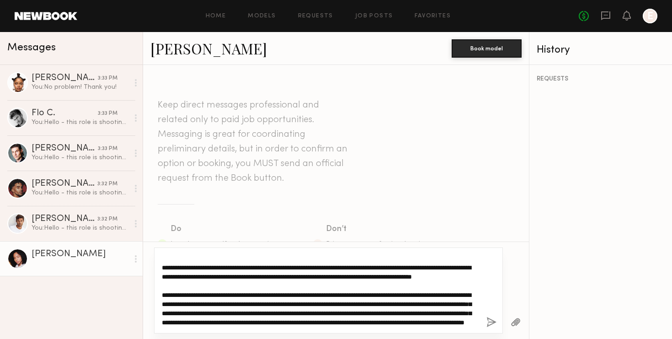
scroll to position [38, 0]
click at [394, 284] on textarea "**********" at bounding box center [320, 290] width 317 height 73
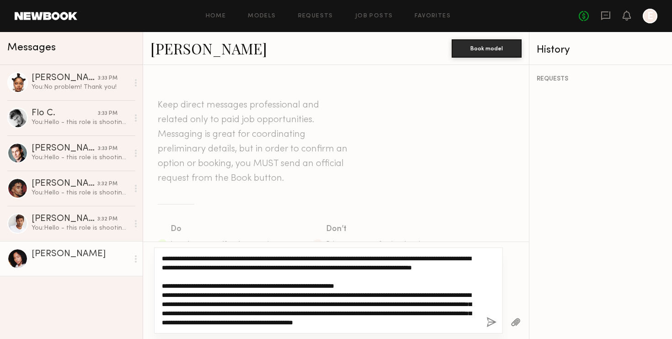
click at [214, 293] on textarea "**********" at bounding box center [320, 290] width 317 height 73
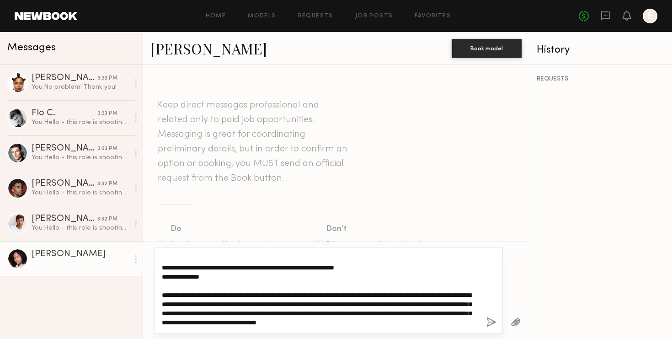
scroll to position [64, 0]
click at [322, 287] on textarea "**********" at bounding box center [320, 290] width 317 height 73
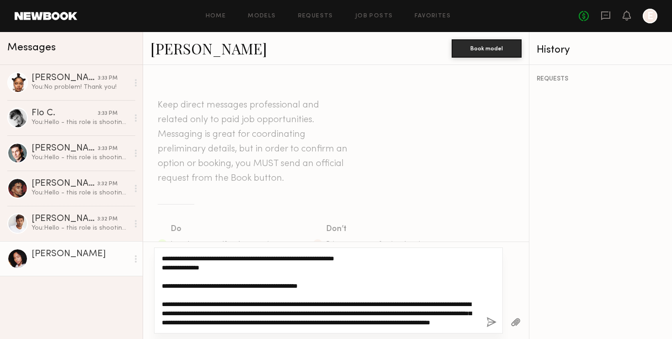
click at [239, 303] on textarea "**********" at bounding box center [320, 290] width 317 height 73
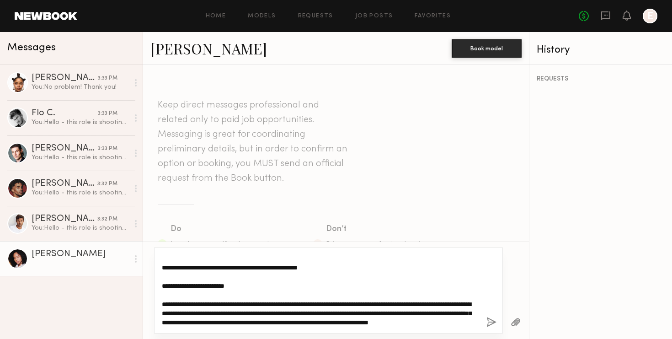
scroll to position [91, 0]
click at [233, 294] on textarea "**********" at bounding box center [320, 290] width 317 height 73
click at [313, 293] on textarea "**********" at bounding box center [320, 290] width 317 height 73
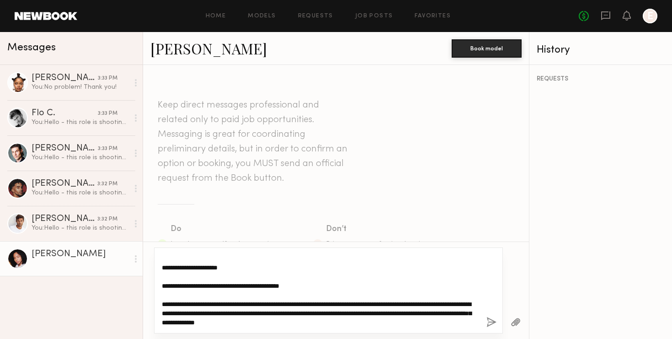
scroll to position [119, 0]
click at [326, 304] on textarea "**********" at bounding box center [320, 290] width 317 height 73
type textarea "**********"
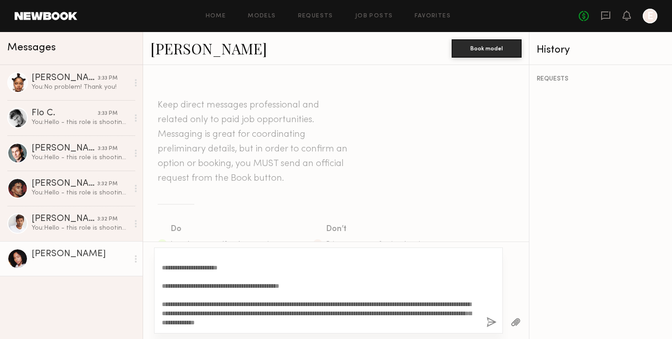
click at [491, 322] on button "button" at bounding box center [491, 322] width 10 height 11
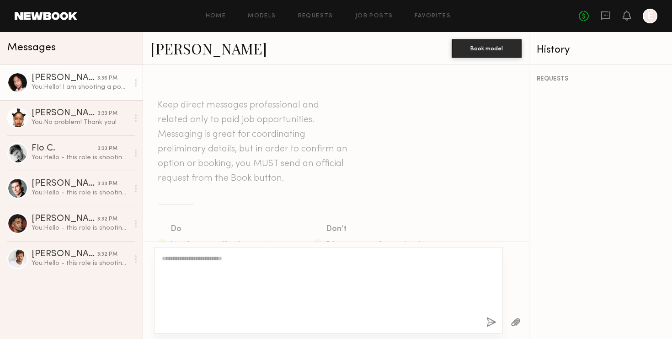
scroll to position [435, 0]
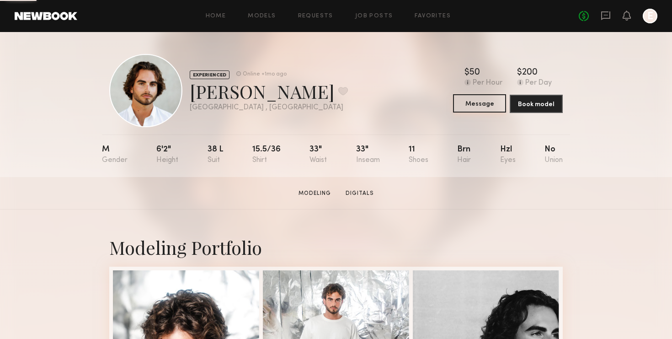
click at [496, 98] on button "Message" at bounding box center [479, 103] width 53 height 18
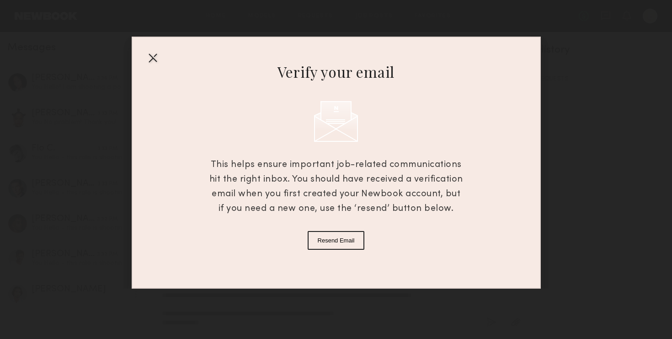
type textarea "**********"
click at [152, 58] on div at bounding box center [152, 57] width 15 height 15
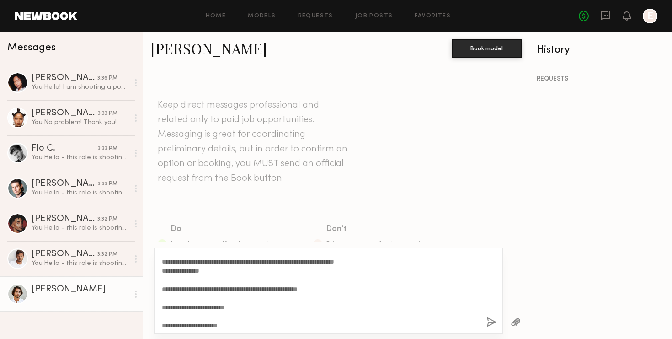
scroll to position [59, 0]
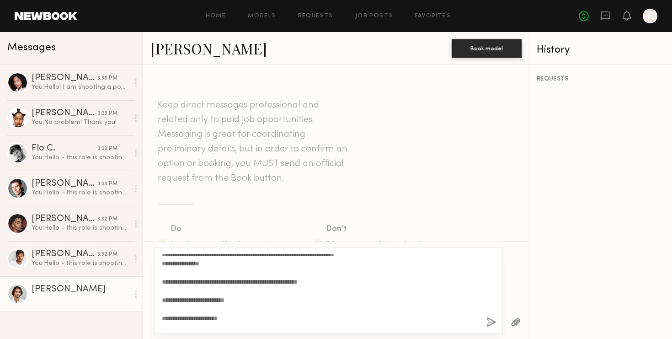
click at [493, 318] on button "button" at bounding box center [491, 322] width 10 height 11
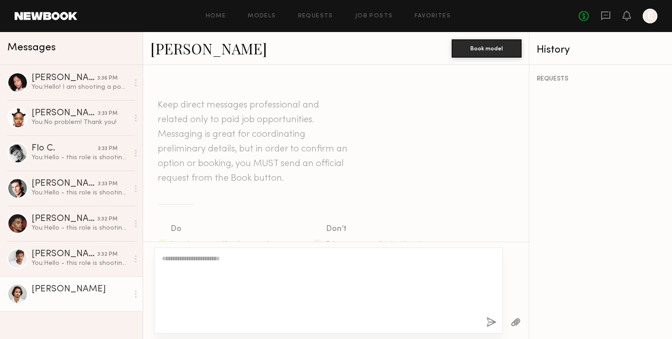
scroll to position [435, 0]
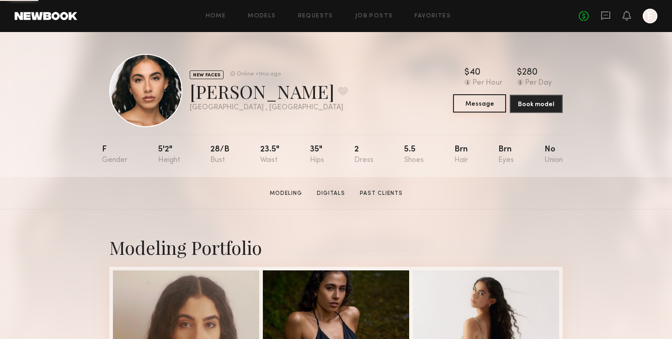
click at [490, 100] on button "Message" at bounding box center [479, 103] width 53 height 18
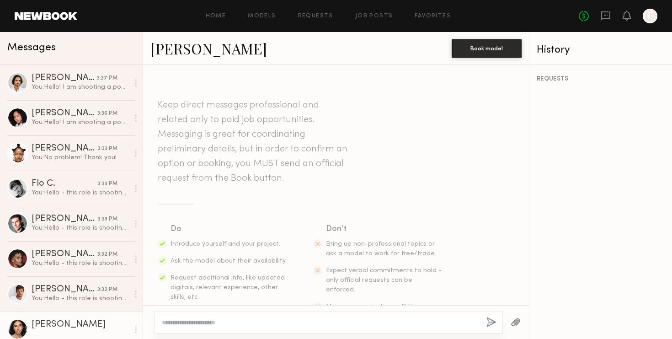
click at [314, 311] on div at bounding box center [328, 322] width 349 height 22
click at [313, 322] on textarea at bounding box center [320, 322] width 317 height 9
paste textarea "**********"
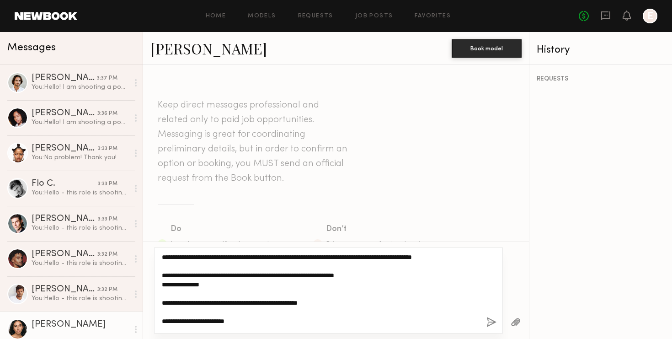
scroll to position [21, 0]
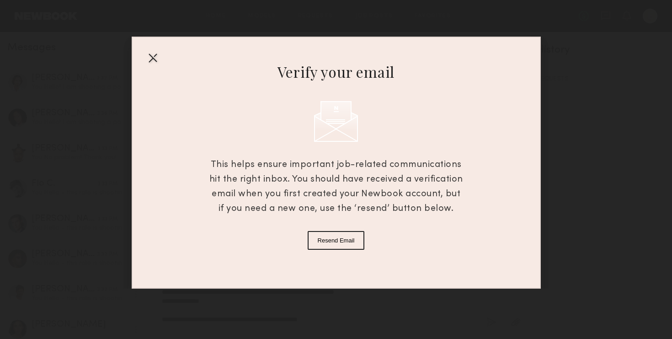
type textarea "**********"
click at [344, 245] on button "Resend Email" at bounding box center [335, 240] width 57 height 19
click at [156, 54] on div at bounding box center [152, 57] width 15 height 15
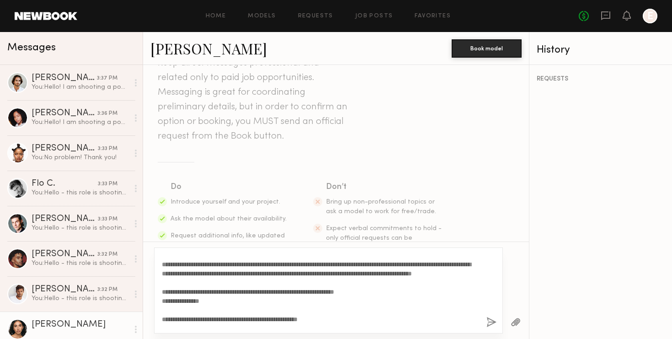
scroll to position [119, 0]
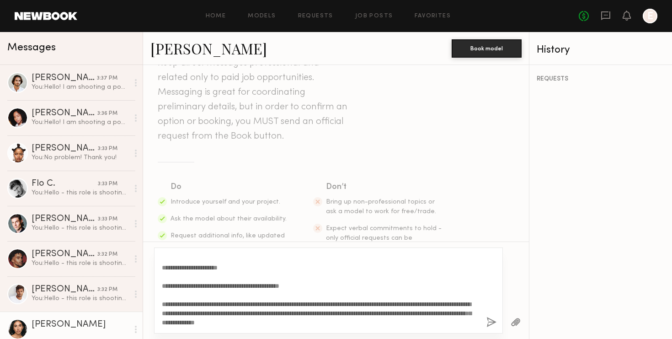
click at [493, 320] on button "button" at bounding box center [491, 322] width 10 height 11
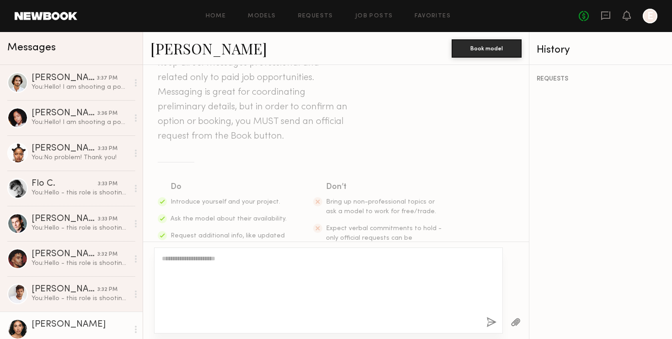
scroll to position [435, 0]
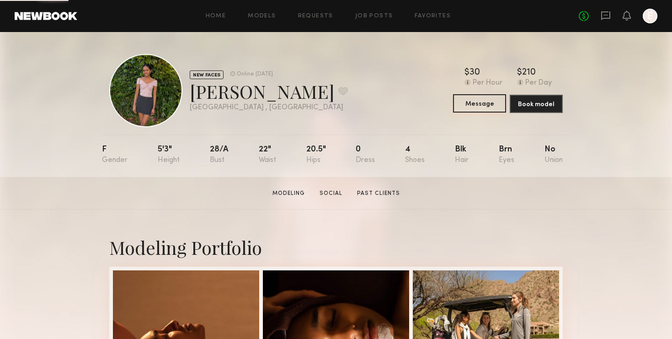
click at [494, 110] on button "Message" at bounding box center [479, 103] width 53 height 18
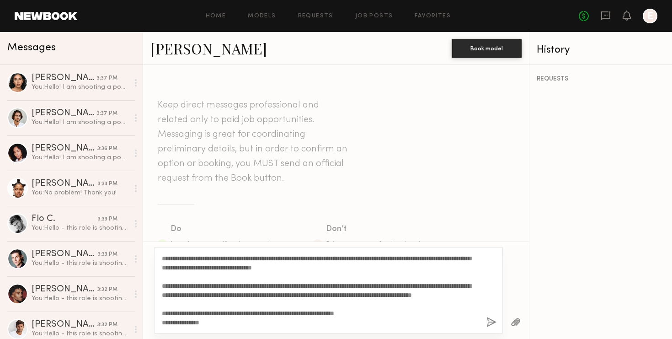
scroll to position [117, 0]
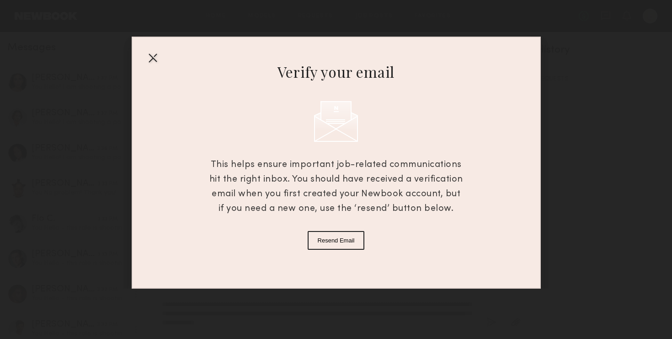
type textarea "**********"
click at [156, 58] on div at bounding box center [152, 57] width 15 height 15
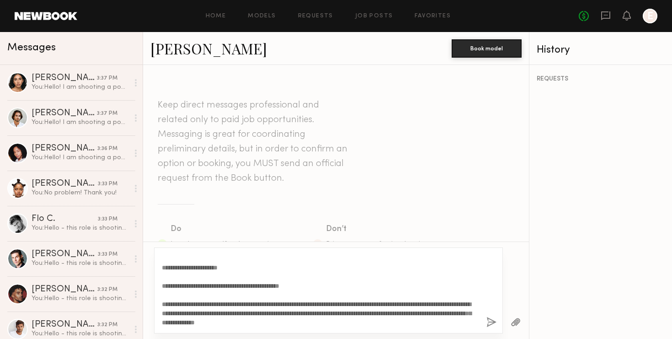
scroll to position [0, 0]
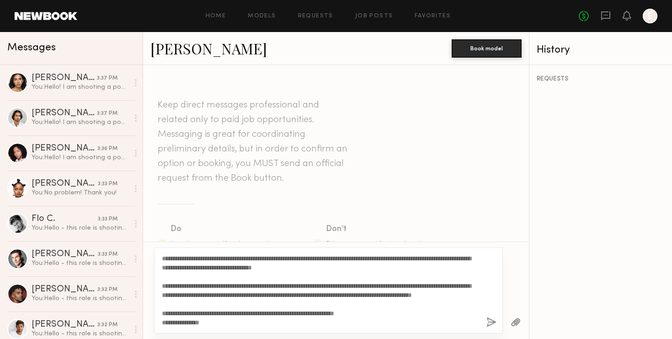
click at [490, 321] on button "button" at bounding box center [491, 322] width 10 height 11
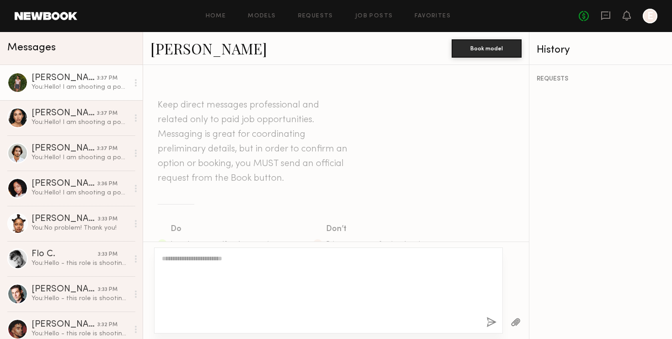
scroll to position [435, 0]
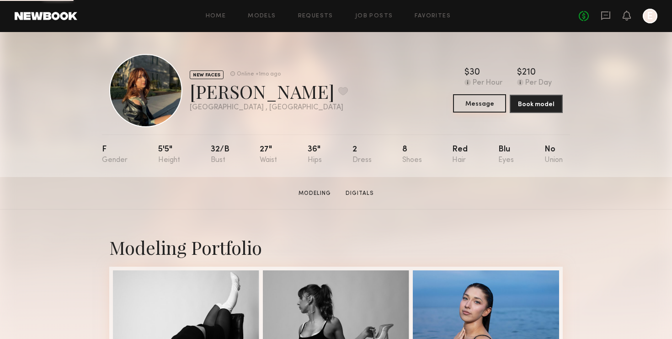
click at [477, 103] on button "Message" at bounding box center [479, 103] width 53 height 18
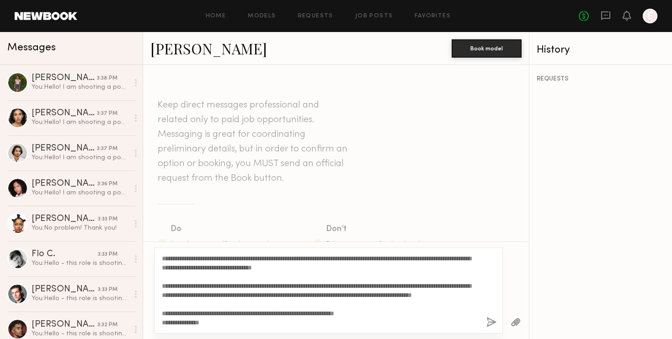
scroll to position [117, 0]
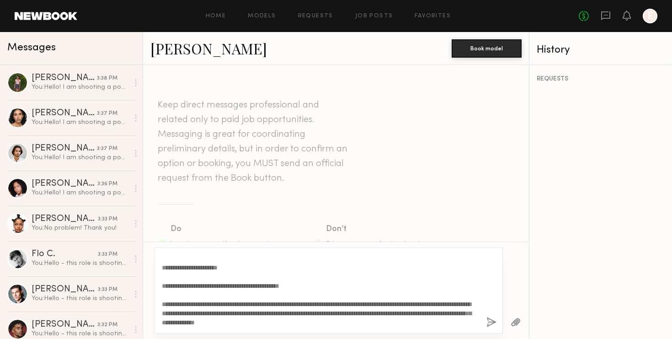
type textarea "**********"
click at [488, 321] on button "button" at bounding box center [491, 322] width 10 height 11
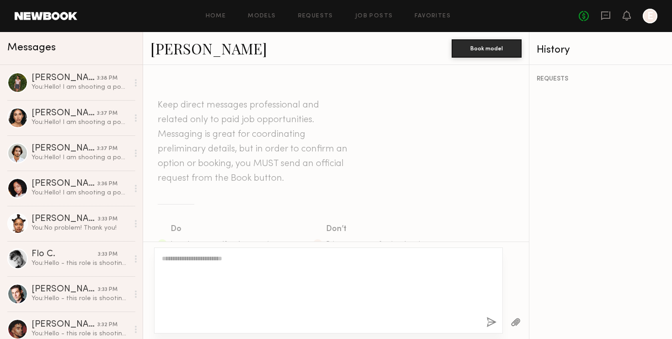
scroll to position [435, 0]
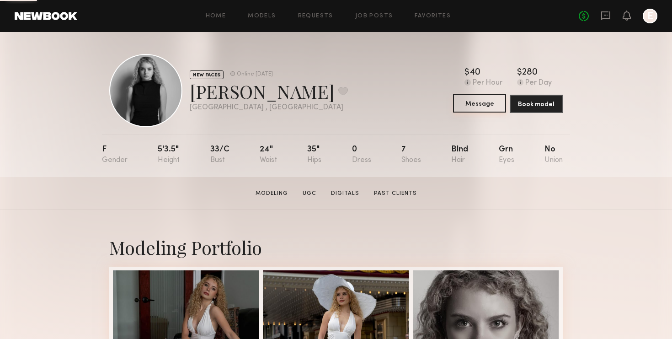
click at [490, 106] on button "Message" at bounding box center [479, 103] width 53 height 18
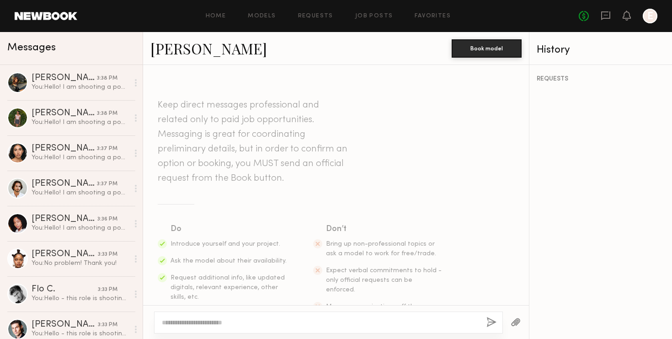
click at [353, 318] on div at bounding box center [320, 322] width 317 height 9
click at [435, 315] on div at bounding box center [328, 322] width 349 height 22
click at [423, 321] on textarea at bounding box center [320, 322] width 317 height 9
paste textarea "**********"
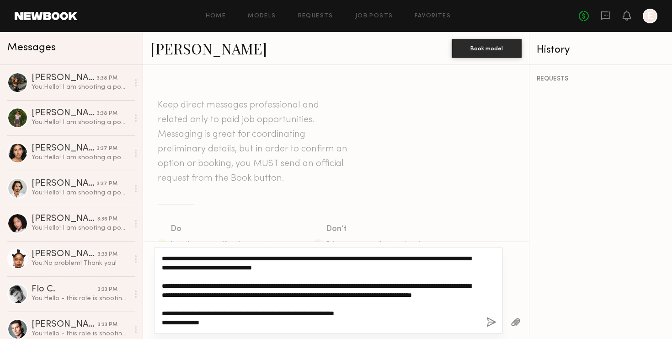
scroll to position [117, 0]
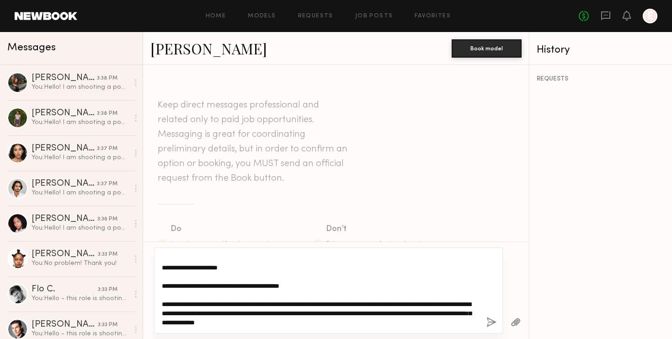
type textarea "**********"
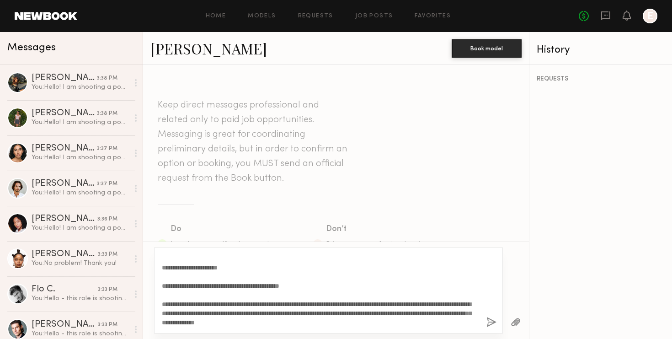
click at [491, 326] on button "button" at bounding box center [491, 322] width 10 height 11
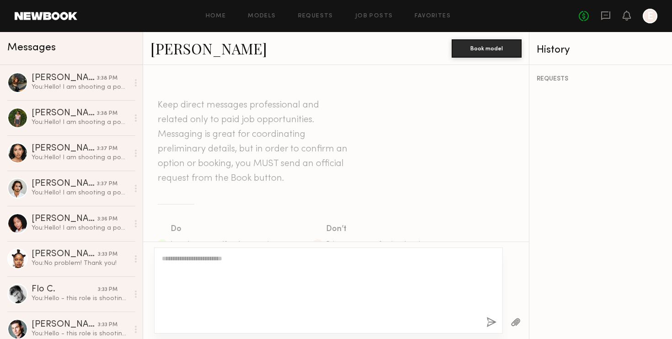
scroll to position [435, 0]
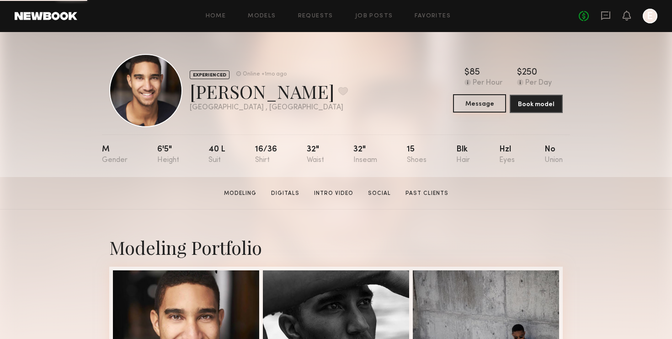
click at [498, 102] on button "Message" at bounding box center [479, 103] width 53 height 18
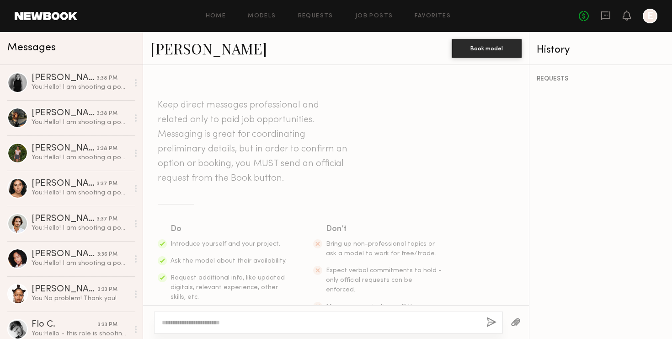
click at [330, 315] on div at bounding box center [328, 322] width 349 height 22
click at [315, 324] on textarea at bounding box center [320, 322] width 317 height 9
paste textarea "**********"
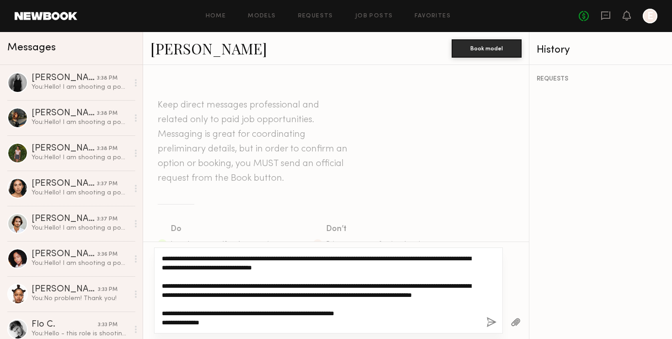
scroll to position [117, 0]
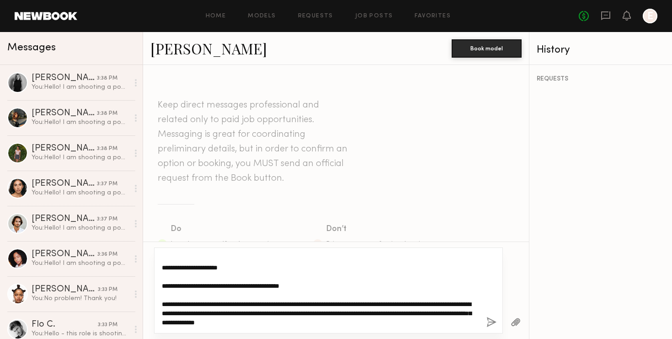
type textarea "**********"
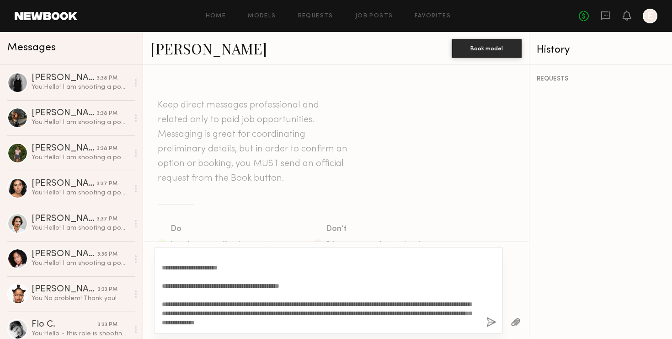
click at [489, 325] on button "button" at bounding box center [491, 322] width 10 height 11
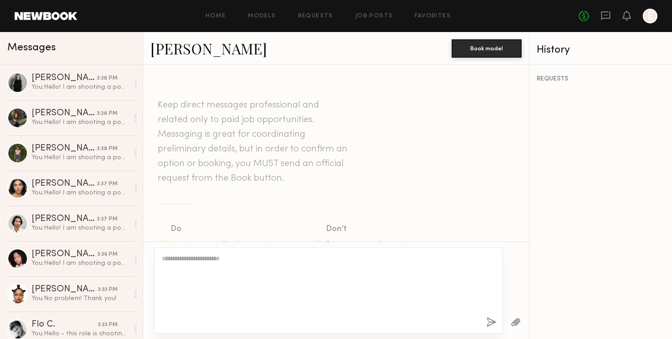
scroll to position [435, 0]
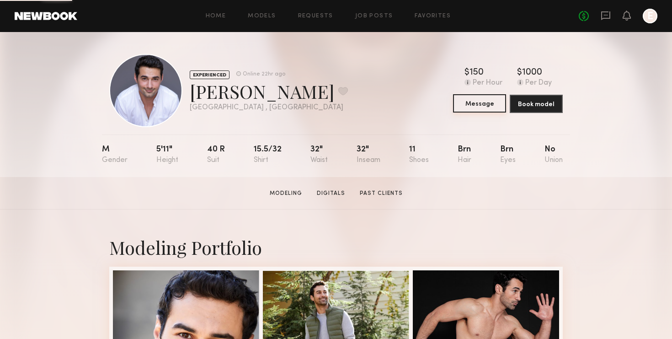
click at [490, 111] on button "Message" at bounding box center [479, 103] width 53 height 18
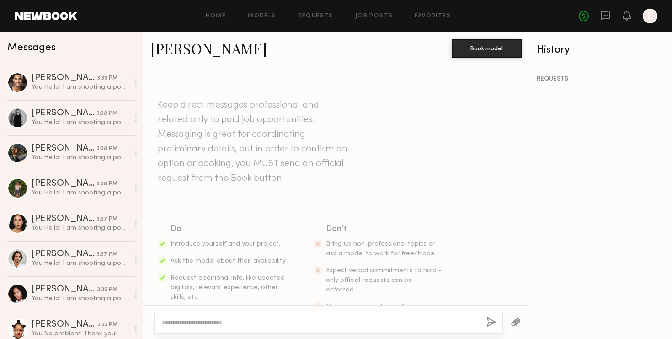
click at [377, 327] on div at bounding box center [328, 322] width 349 height 22
click at [434, 318] on textarea at bounding box center [320, 322] width 317 height 9
paste textarea "**********"
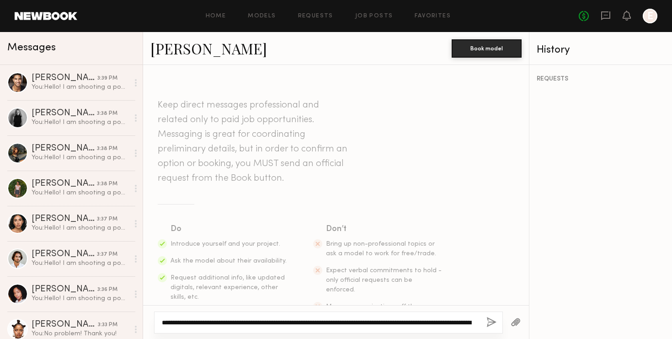
scroll to position [117, 0]
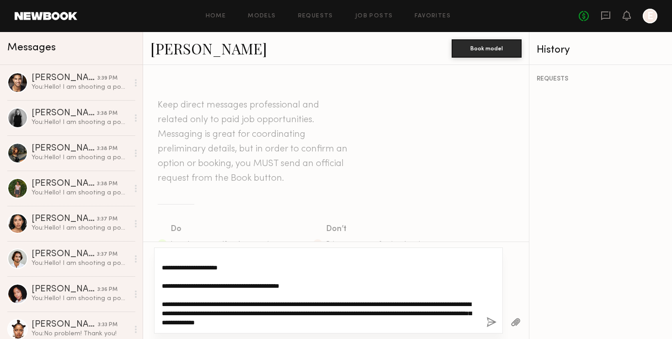
type textarea "**********"
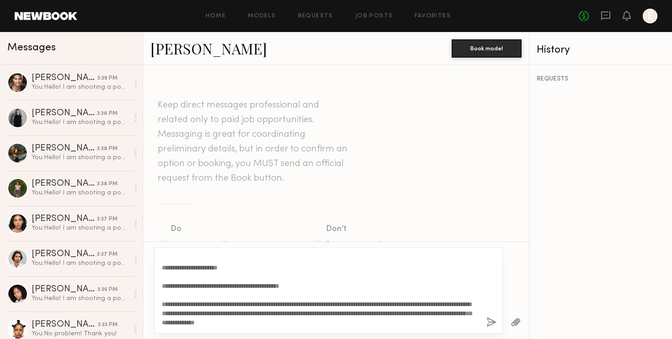
click at [493, 321] on button "button" at bounding box center [491, 322] width 10 height 11
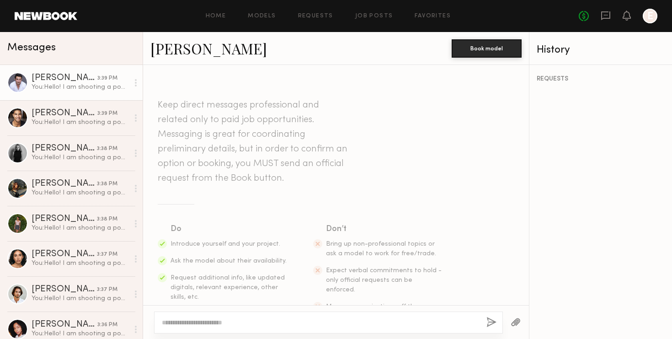
scroll to position [435, 0]
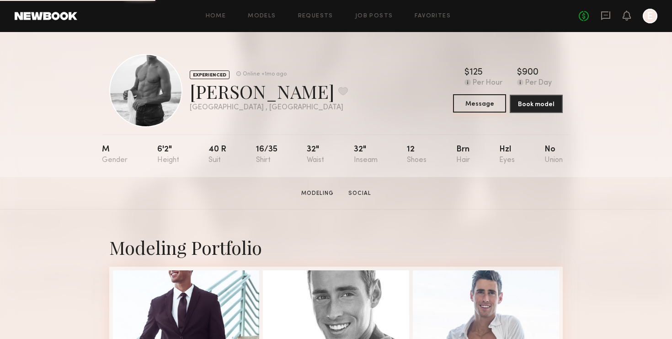
click at [477, 101] on button "Message" at bounding box center [479, 103] width 53 height 18
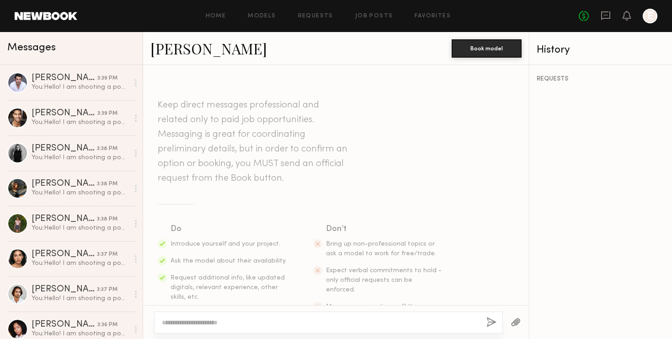
click at [346, 324] on textarea at bounding box center [320, 322] width 317 height 9
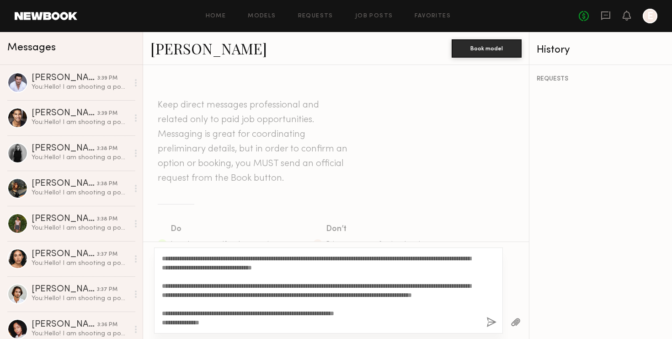
scroll to position [117, 0]
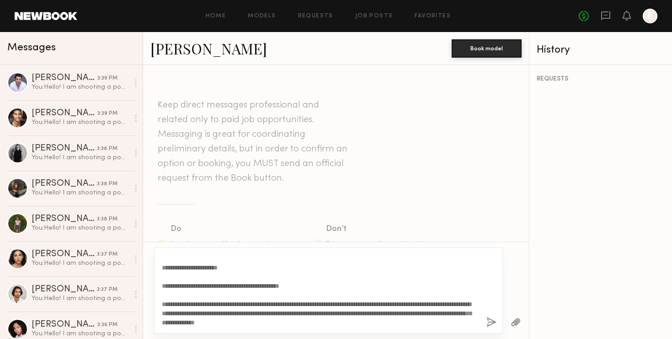
type textarea "**********"
click at [490, 328] on div "**********" at bounding box center [328, 290] width 349 height 86
click at [491, 321] on button "button" at bounding box center [491, 322] width 10 height 11
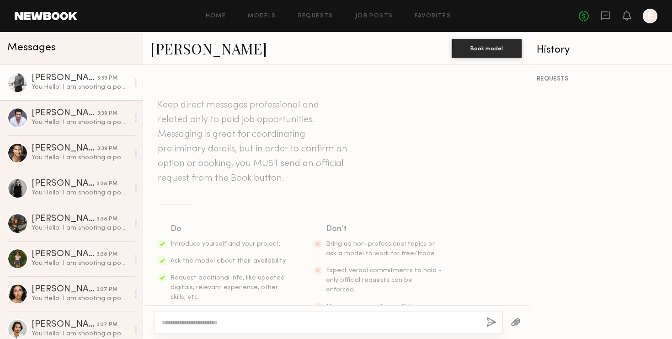
scroll to position [435, 0]
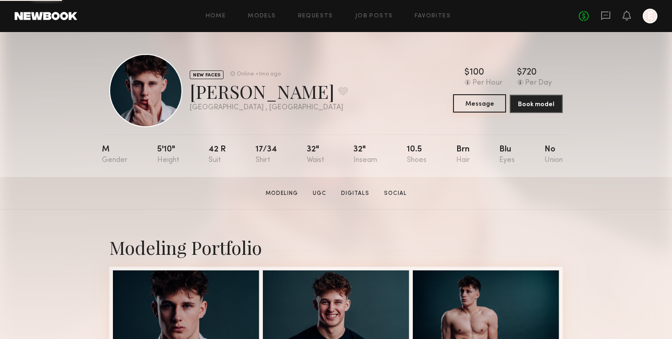
click at [485, 105] on button "Message" at bounding box center [479, 103] width 53 height 18
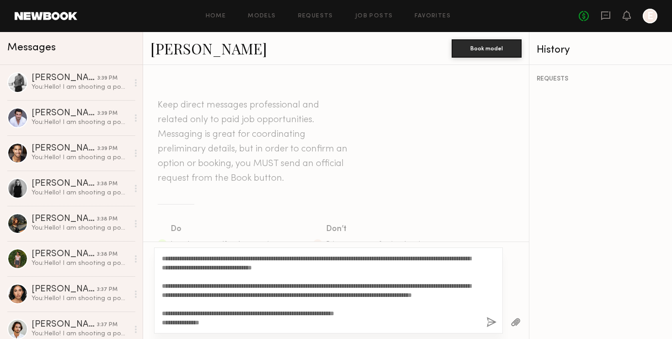
scroll to position [117, 0]
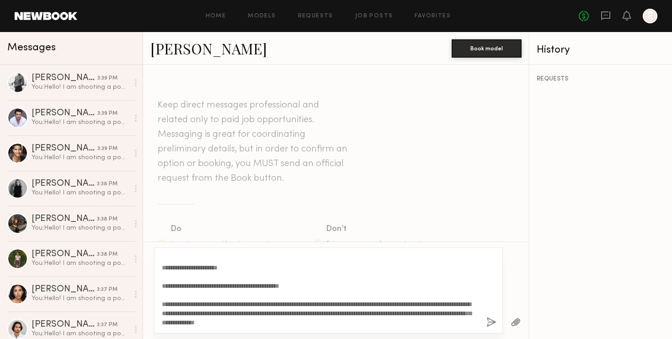
type textarea "**********"
click at [490, 317] on button "button" at bounding box center [491, 322] width 10 height 11
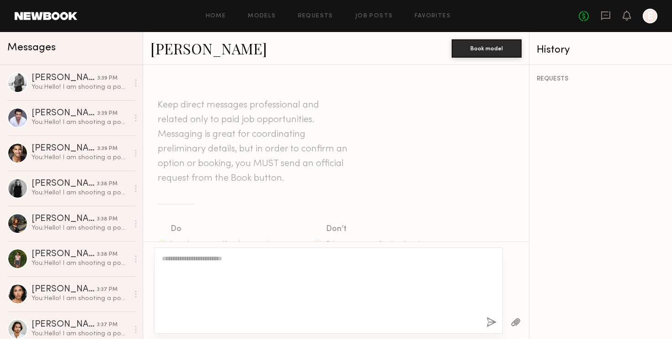
scroll to position [435, 0]
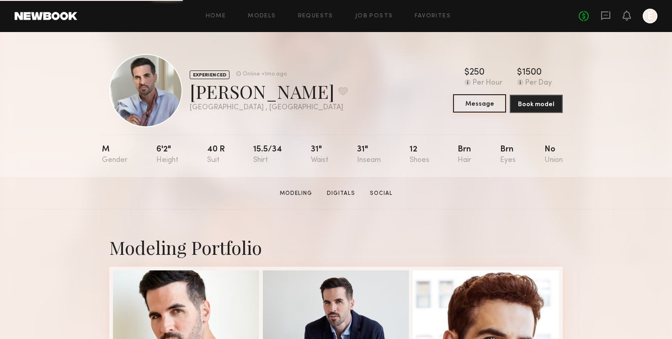
click at [480, 110] on button "Message" at bounding box center [479, 103] width 53 height 18
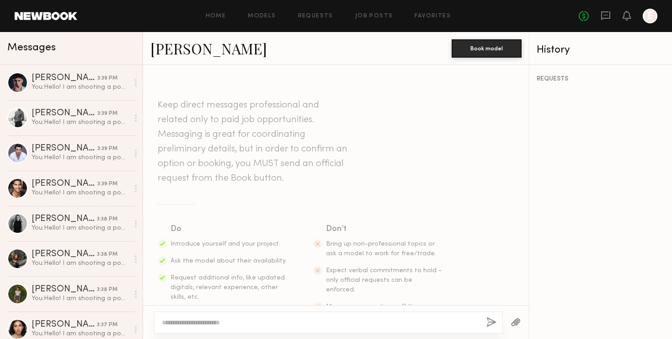
click at [359, 316] on div at bounding box center [328, 322] width 349 height 22
click at [424, 318] on textarea at bounding box center [320, 322] width 317 height 9
paste textarea "**********"
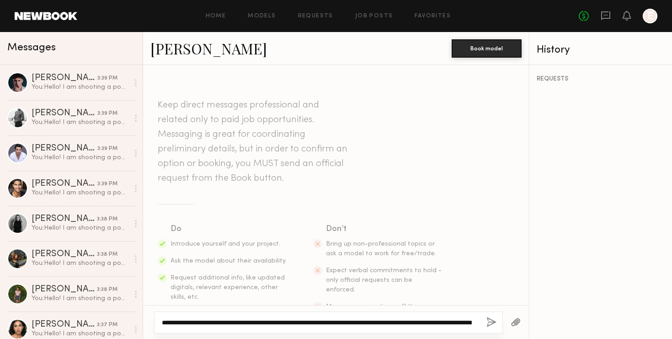
scroll to position [117, 0]
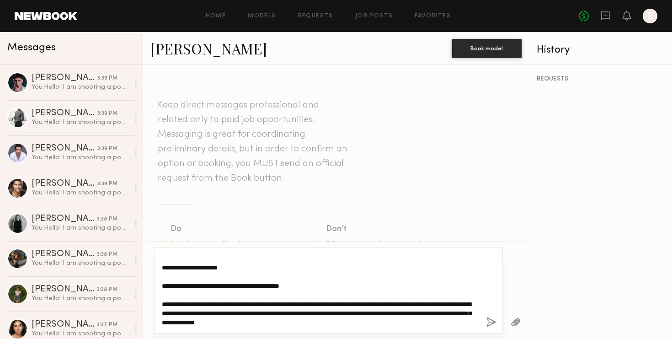
type textarea "**********"
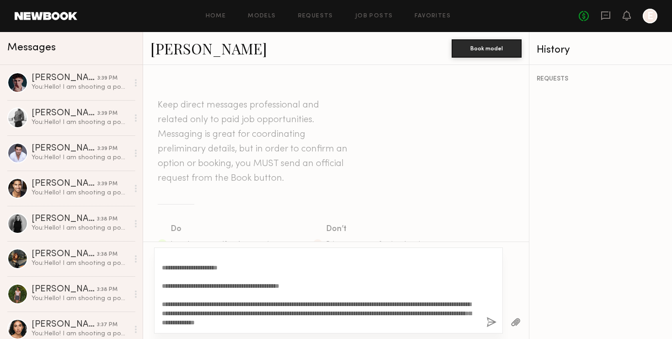
click at [491, 322] on button "button" at bounding box center [491, 322] width 10 height 11
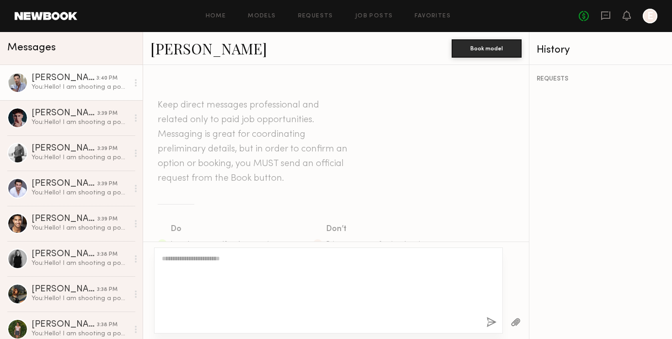
scroll to position [435, 0]
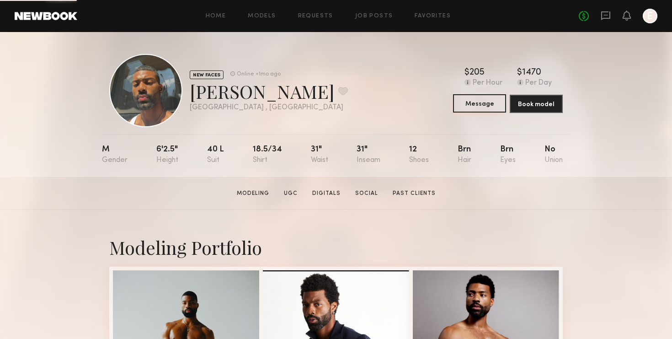
click at [487, 105] on button "Message" at bounding box center [479, 103] width 53 height 18
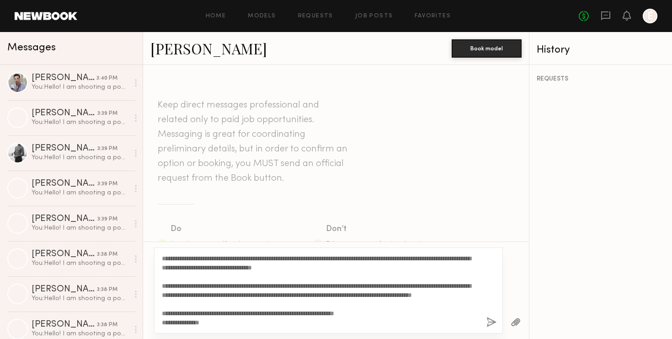
scroll to position [117, 0]
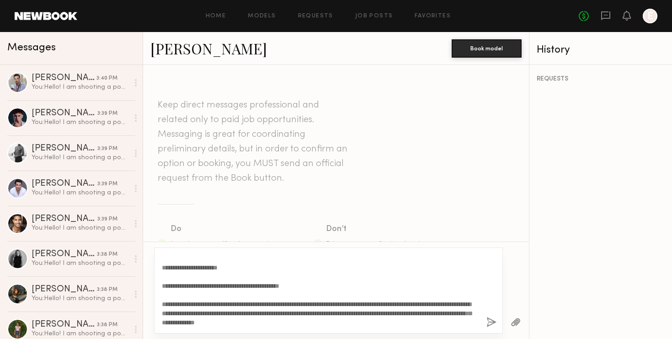
type textarea "**********"
click at [495, 321] on button "button" at bounding box center [491, 322] width 10 height 11
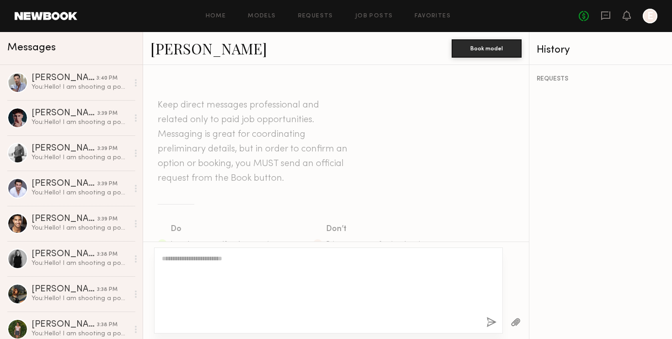
scroll to position [435, 0]
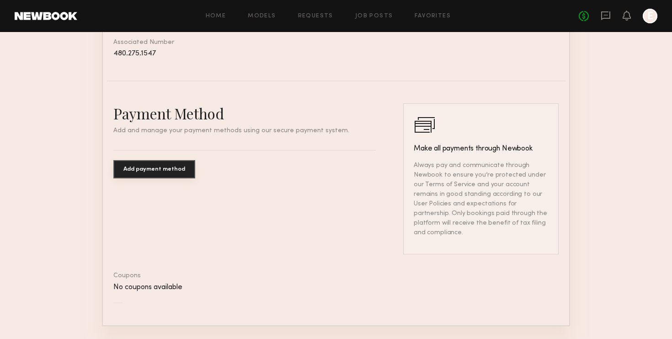
scroll to position [406, 0]
